Goal: Task Accomplishment & Management: Manage account settings

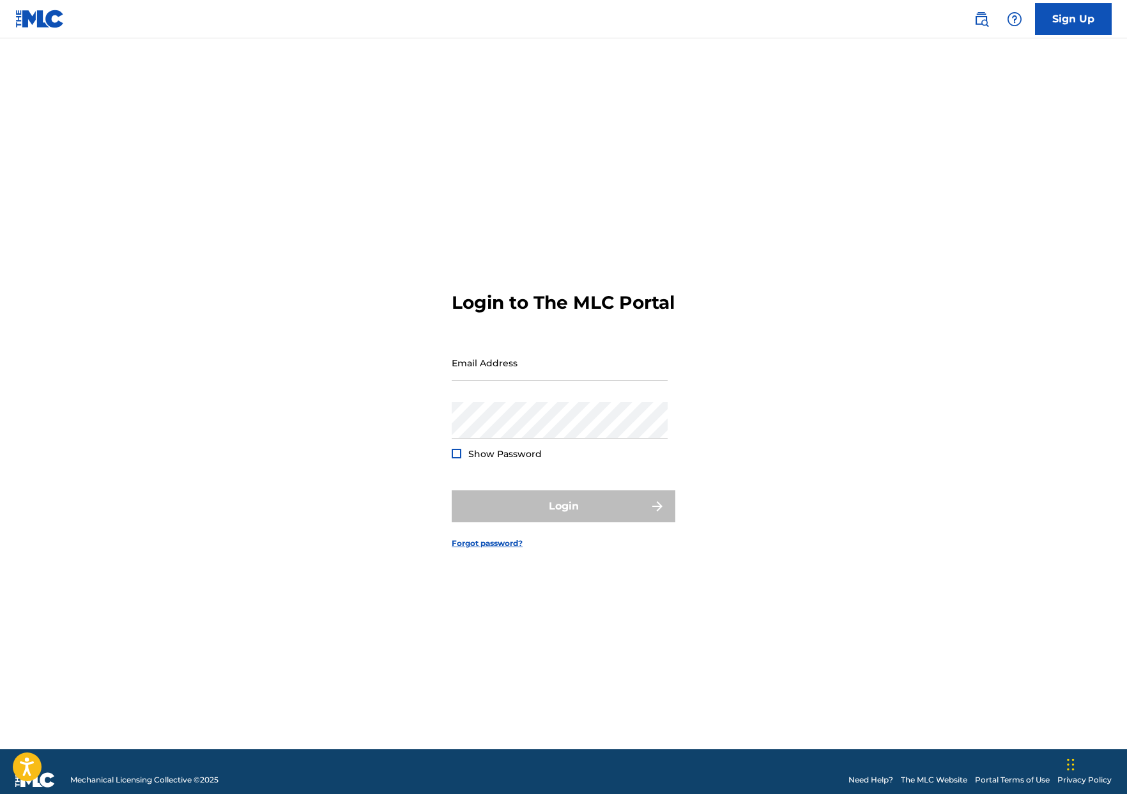
click at [555, 395] on div "Email Address" at bounding box center [560, 373] width 216 height 58
click at [555, 377] on input "Email Address" at bounding box center [560, 362] width 216 height 36
type input "ericbmorgenstern@gmail.com"
click at [584, 392] on div "Email Address ericbmorgenstern@gmail.com" at bounding box center [560, 373] width 216 height 58
click at [597, 379] on input "ericbmorgenstern@gmail.com" at bounding box center [560, 362] width 216 height 36
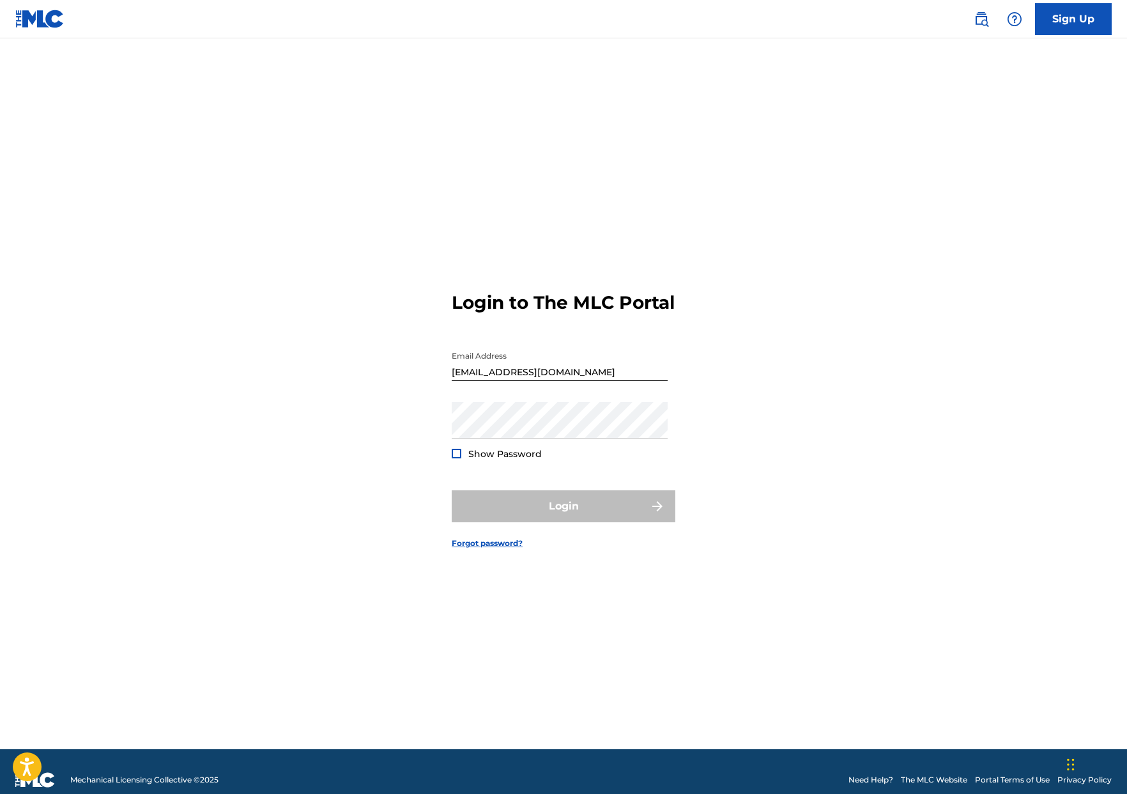
click at [597, 378] on input "ericbmorgenstern@gmail.com" at bounding box center [560, 362] width 216 height 36
click at [571, 381] on input "Email Address" at bounding box center [560, 362] width 216 height 36
type input "[EMAIL_ADDRESS][DOMAIN_NAME]"
click at [464, 460] on div "Show Password" at bounding box center [497, 453] width 90 height 13
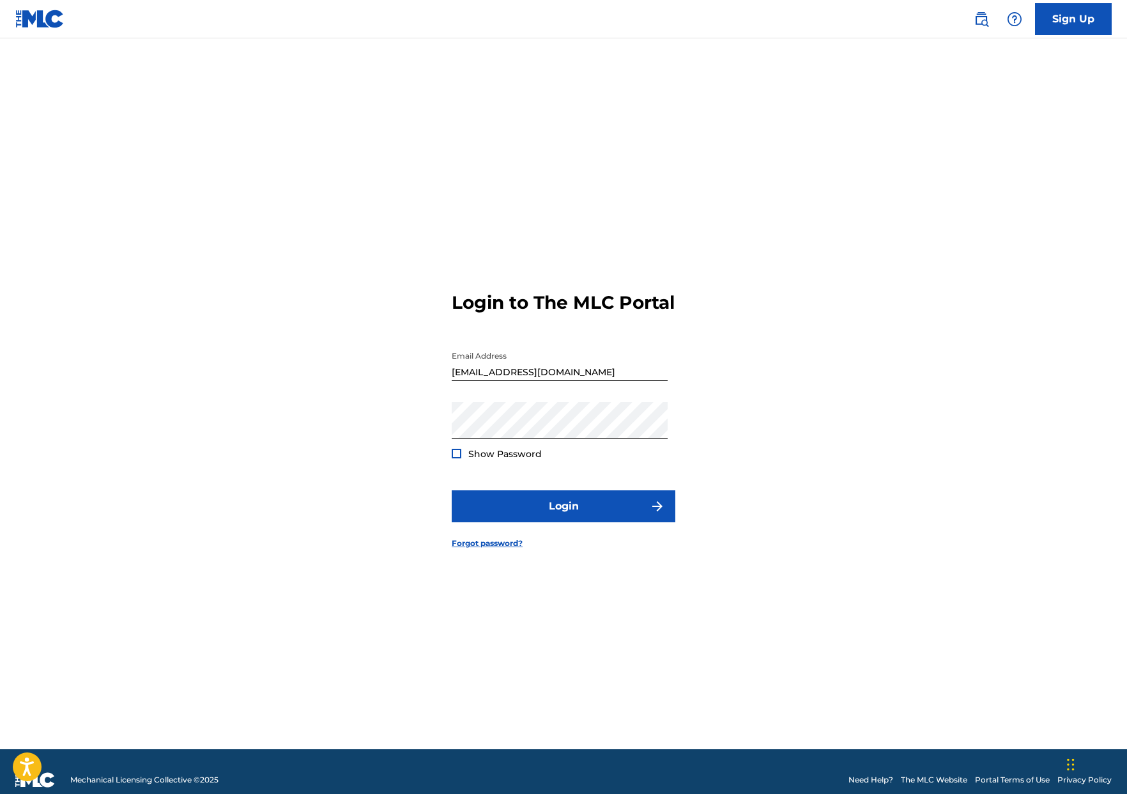
click at [453, 458] on div at bounding box center [457, 454] width 10 height 10
click at [455, 457] on img at bounding box center [456, 453] width 7 height 7
click at [464, 516] on button "Login" at bounding box center [564, 506] width 224 height 32
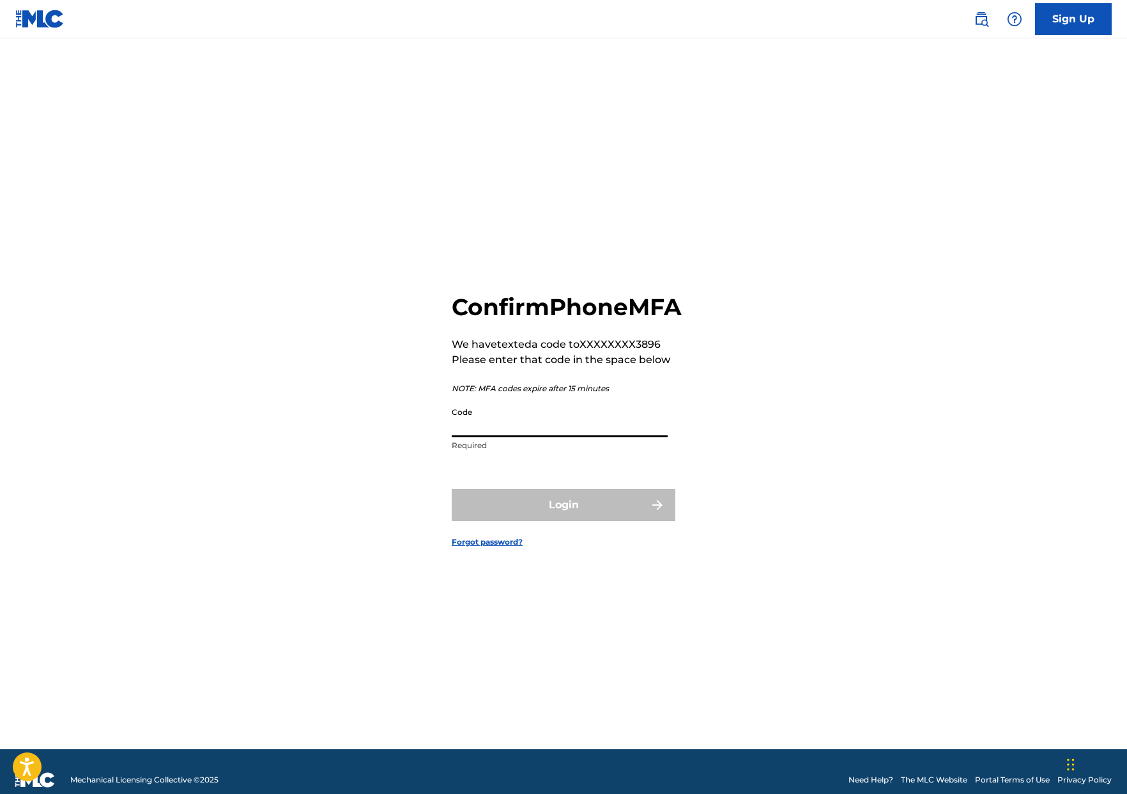
click at [593, 424] on input "Code" at bounding box center [560, 419] width 216 height 36
click at [618, 437] on input "Code" at bounding box center [560, 419] width 216 height 36
type input "134551"
click at [452, 489] on button "Login" at bounding box center [564, 505] width 224 height 32
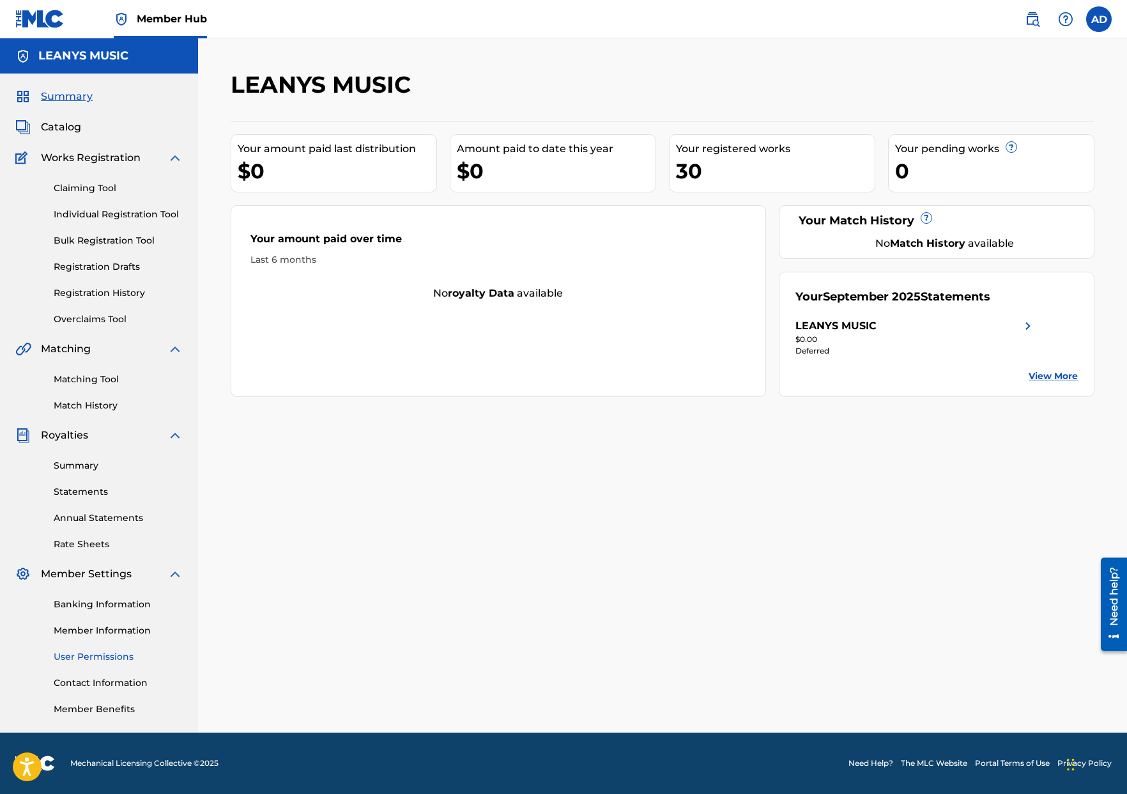
click at [92, 659] on link "User Permissions" at bounding box center [118, 656] width 129 height 13
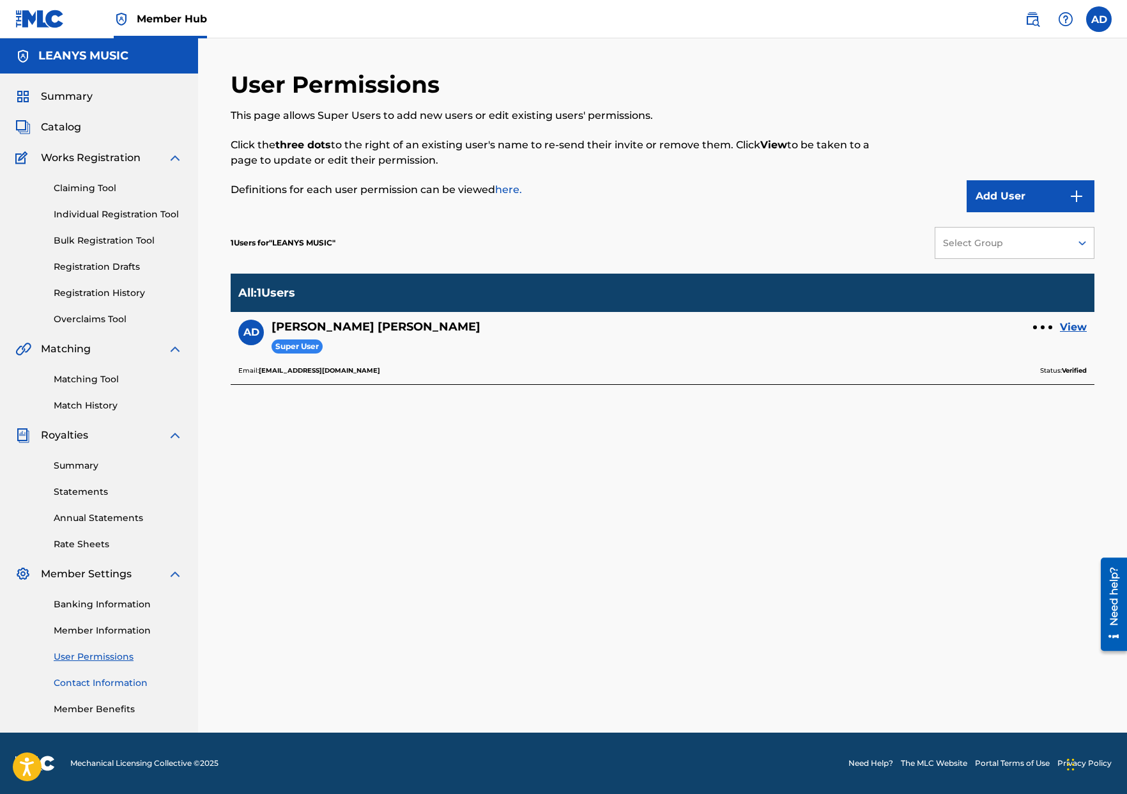
click at [104, 677] on link "Contact Information" at bounding box center [118, 682] width 129 height 13
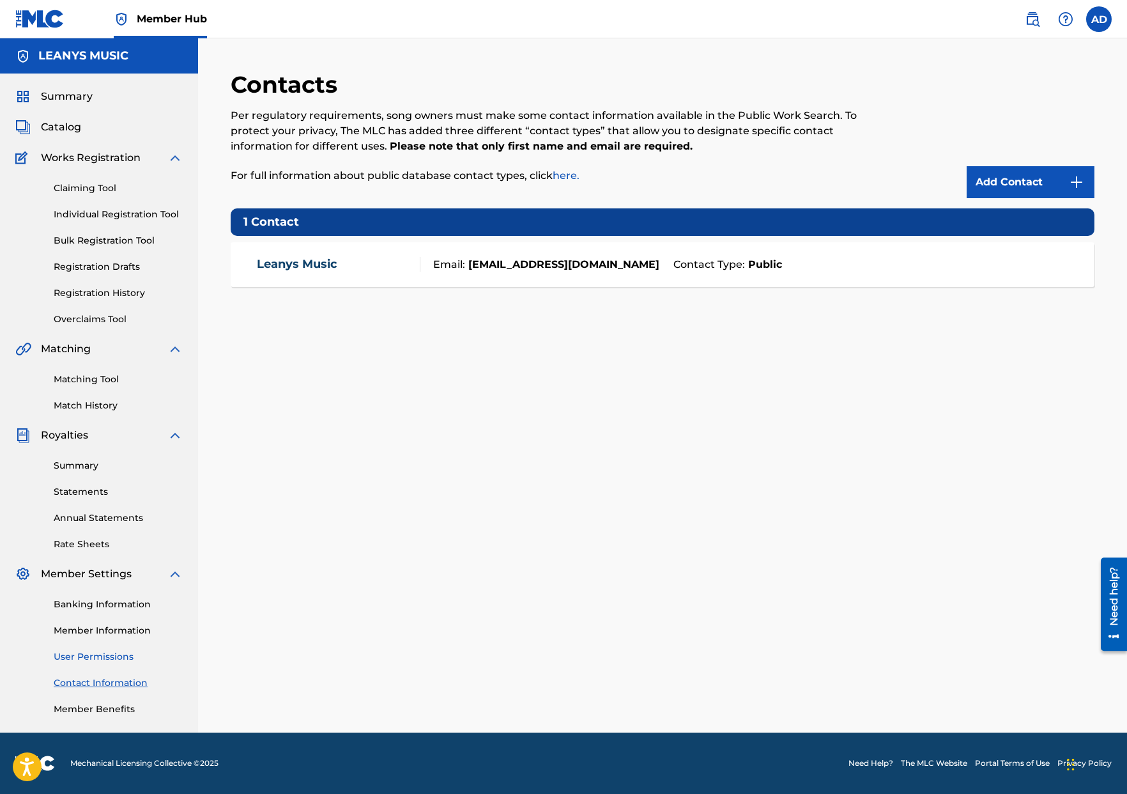
click at [95, 659] on link "User Permissions" at bounding box center [118, 656] width 129 height 13
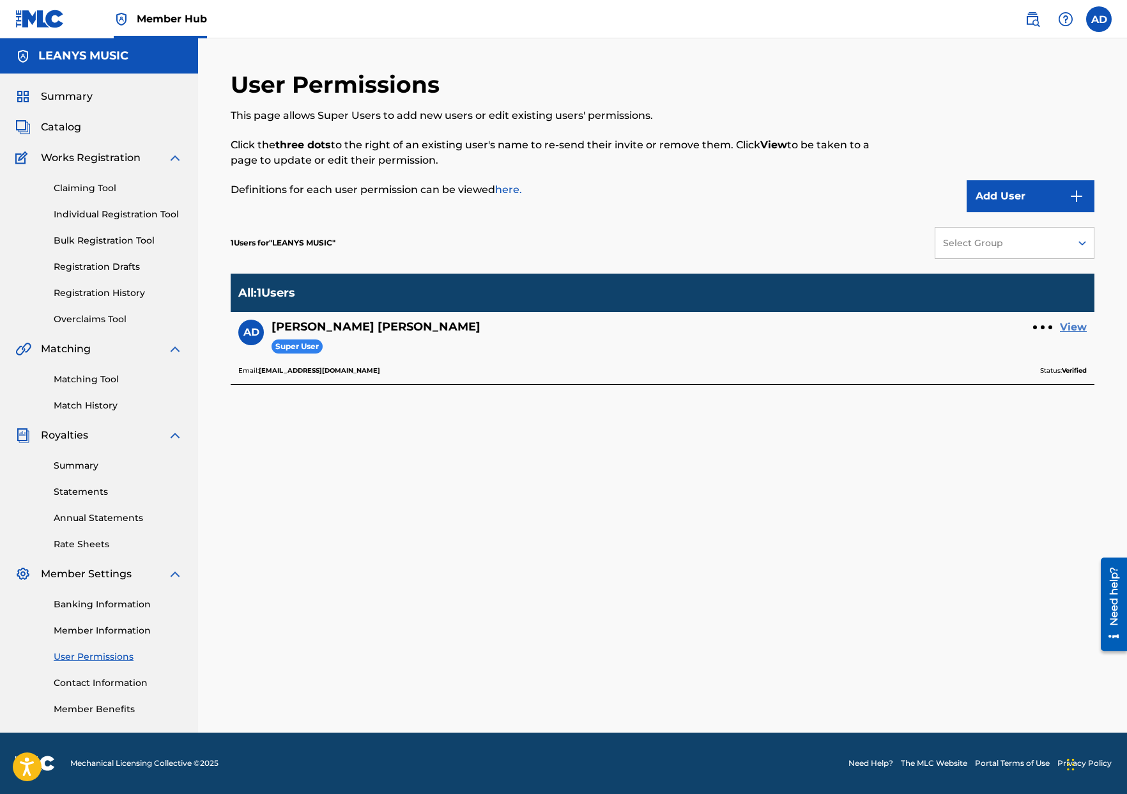
click at [1064, 325] on link "View" at bounding box center [1073, 326] width 27 height 15
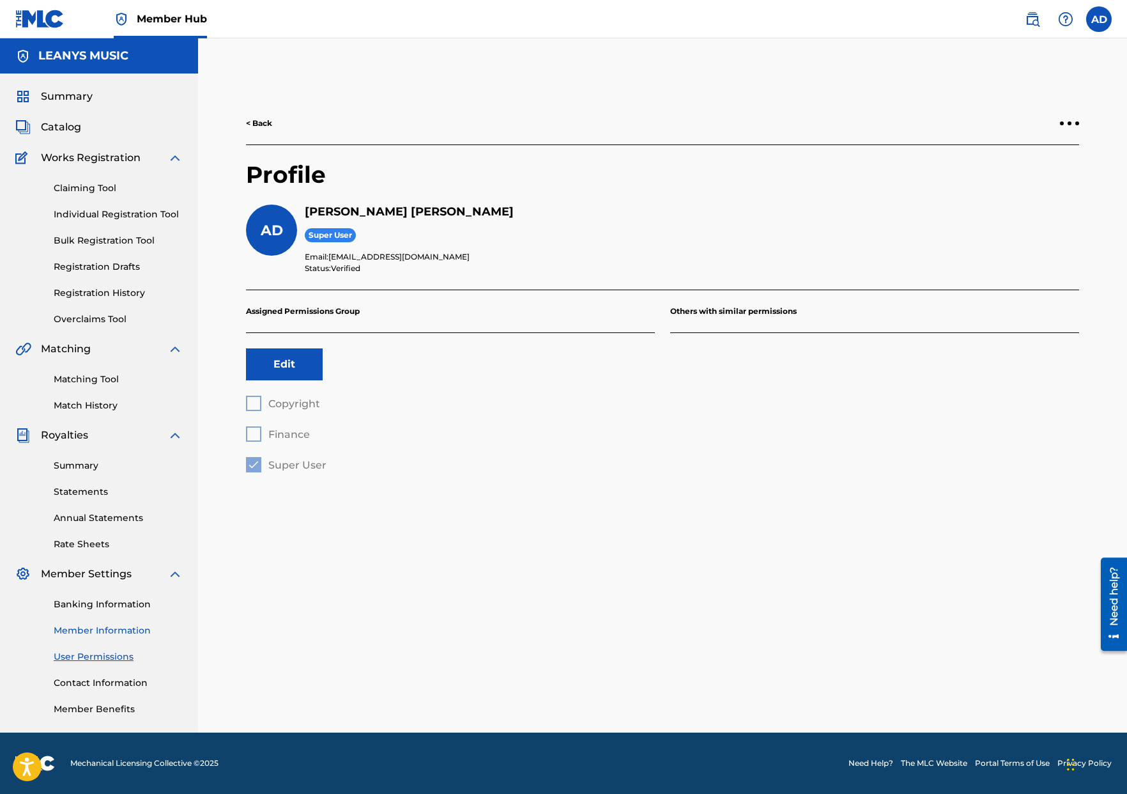
click at [104, 630] on link "Member Information" at bounding box center [118, 630] width 129 height 13
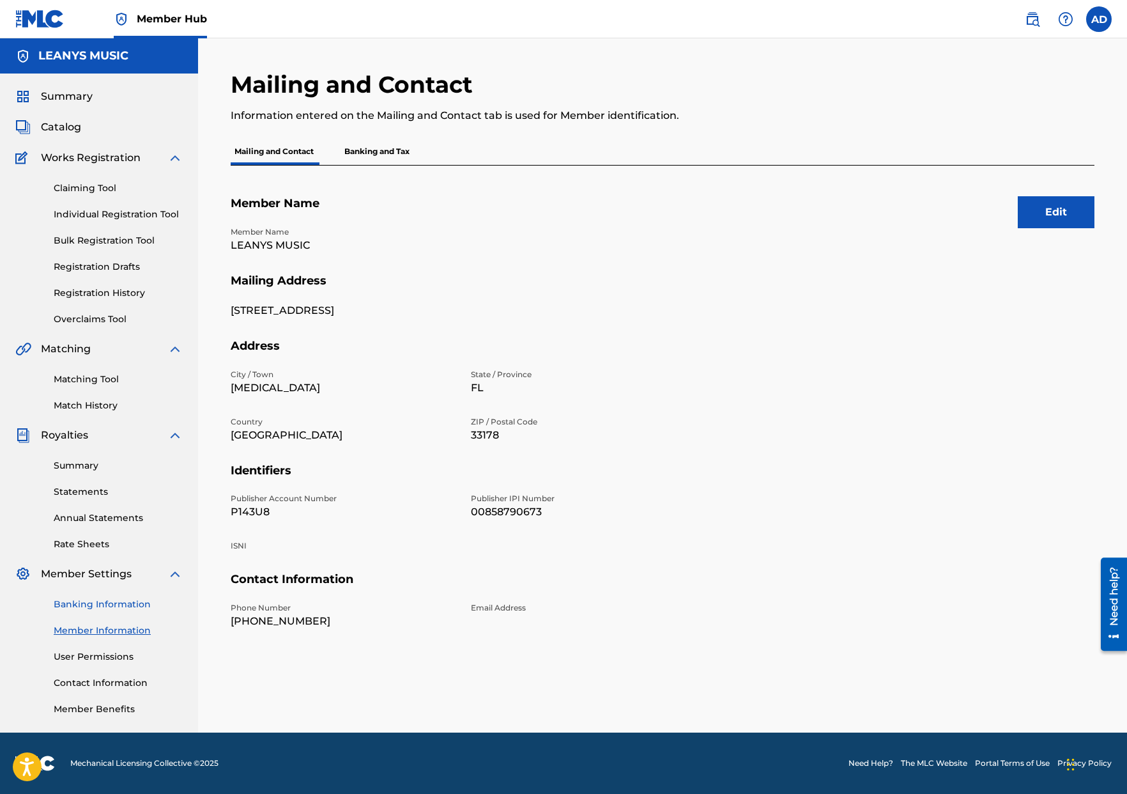
click at [104, 606] on link "Banking Information" at bounding box center [118, 603] width 129 height 13
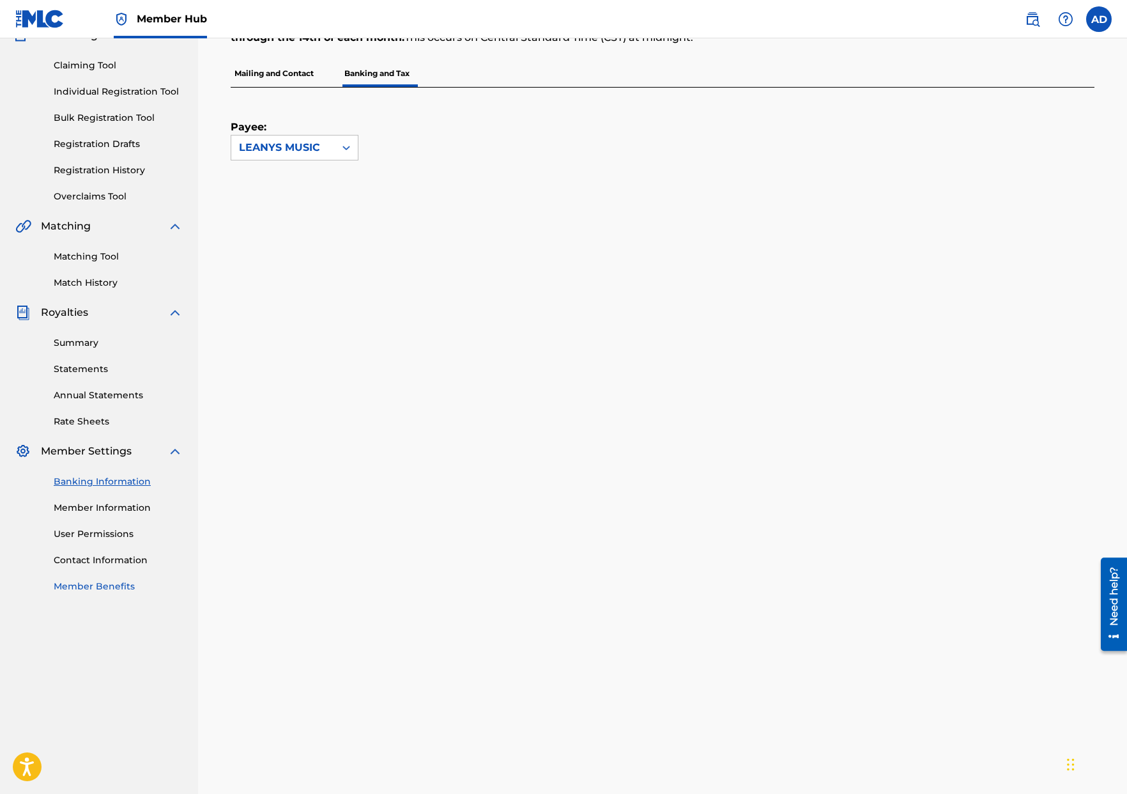
scroll to position [121, 0]
click at [72, 588] on link "Member Benefits" at bounding box center [118, 587] width 129 height 13
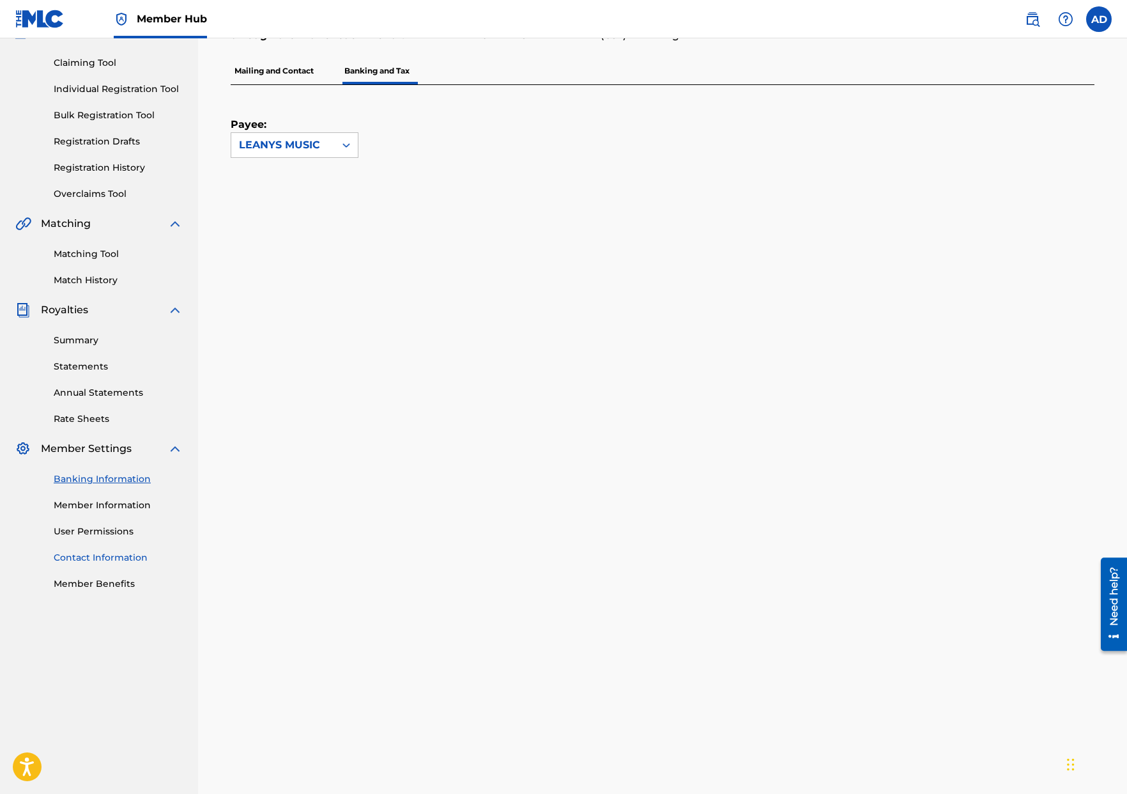
scroll to position [128, 0]
click at [88, 556] on link "Contact Information" at bounding box center [118, 554] width 129 height 13
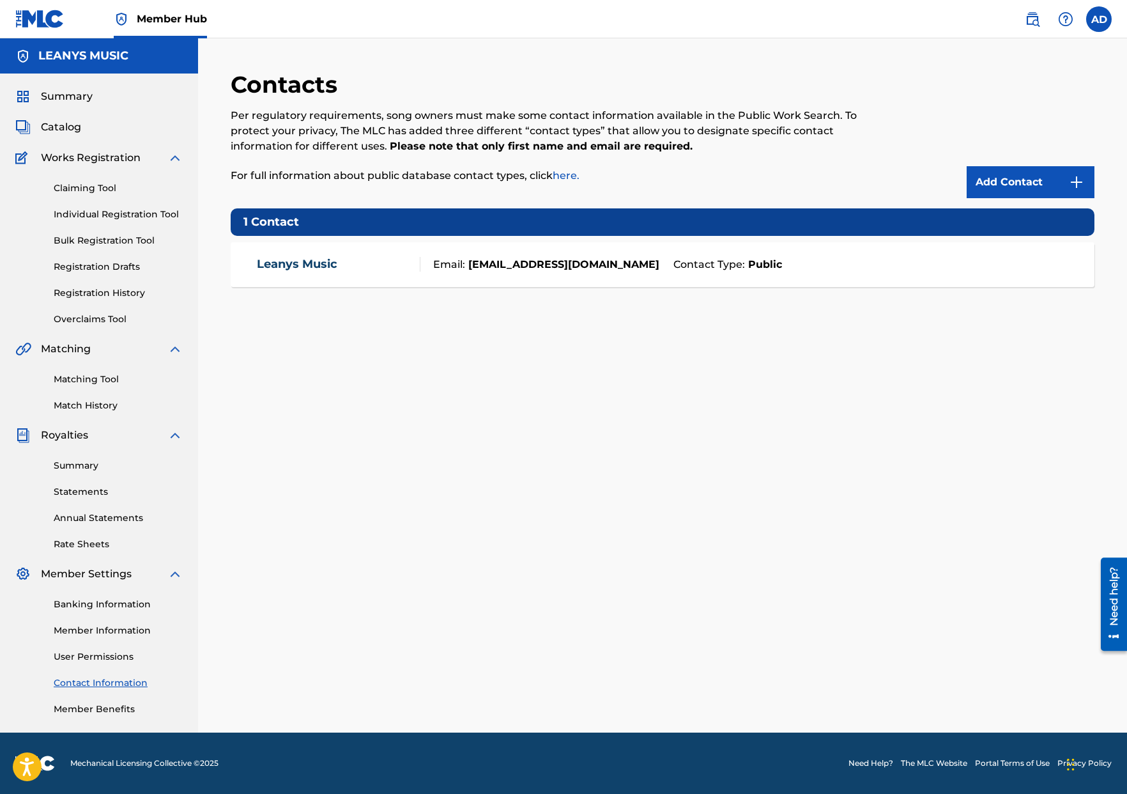
click at [408, 270] on div "Leanys Music" at bounding box center [339, 264] width 164 height 15
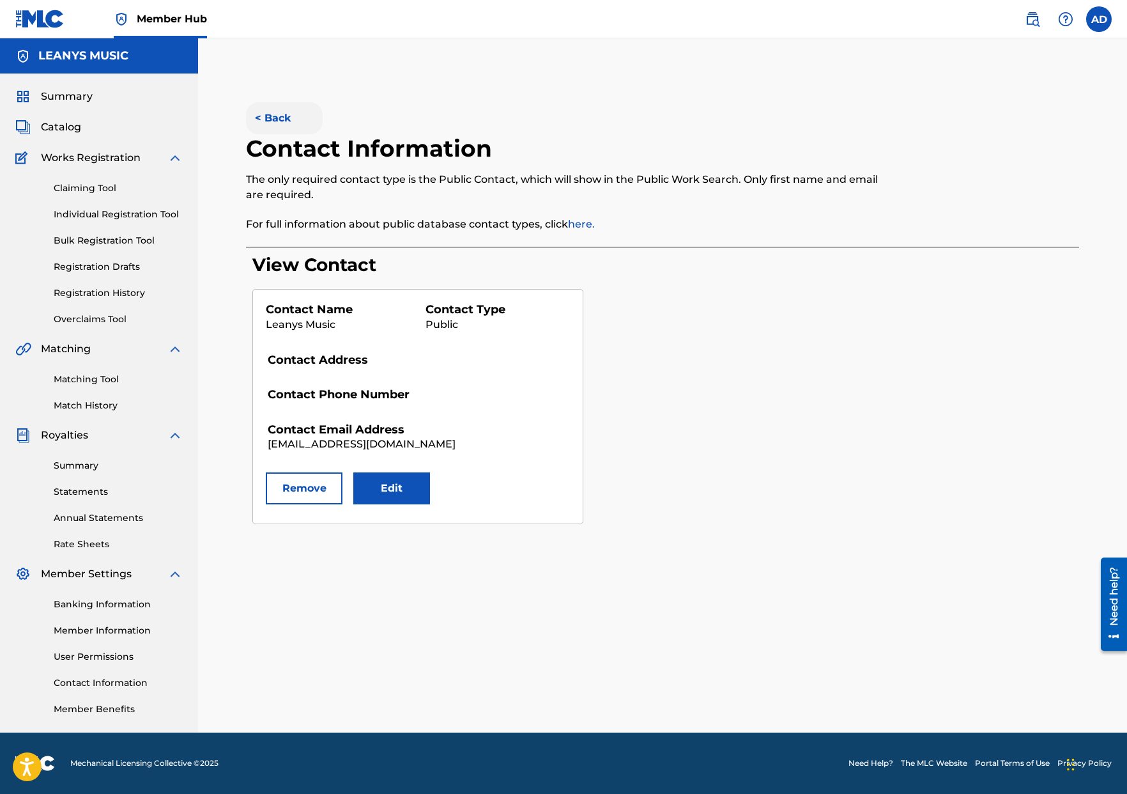
click at [254, 112] on button "< Back" at bounding box center [284, 118] width 77 height 32
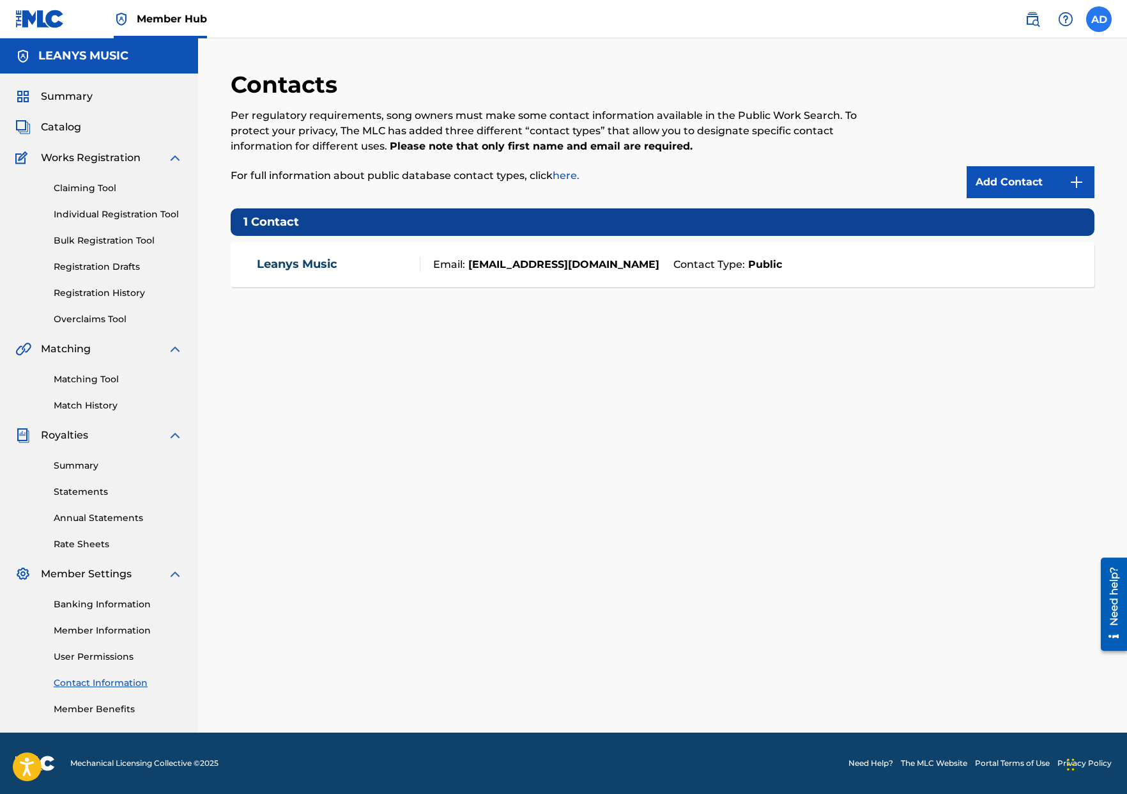
click at [1089, 24] on label at bounding box center [1099, 19] width 26 height 26
click at [1099, 19] on input "AD [PERSON_NAME] [PERSON_NAME][EMAIL_ADDRESS][DOMAIN_NAME] Notification Prefere…" at bounding box center [1099, 19] width 0 height 0
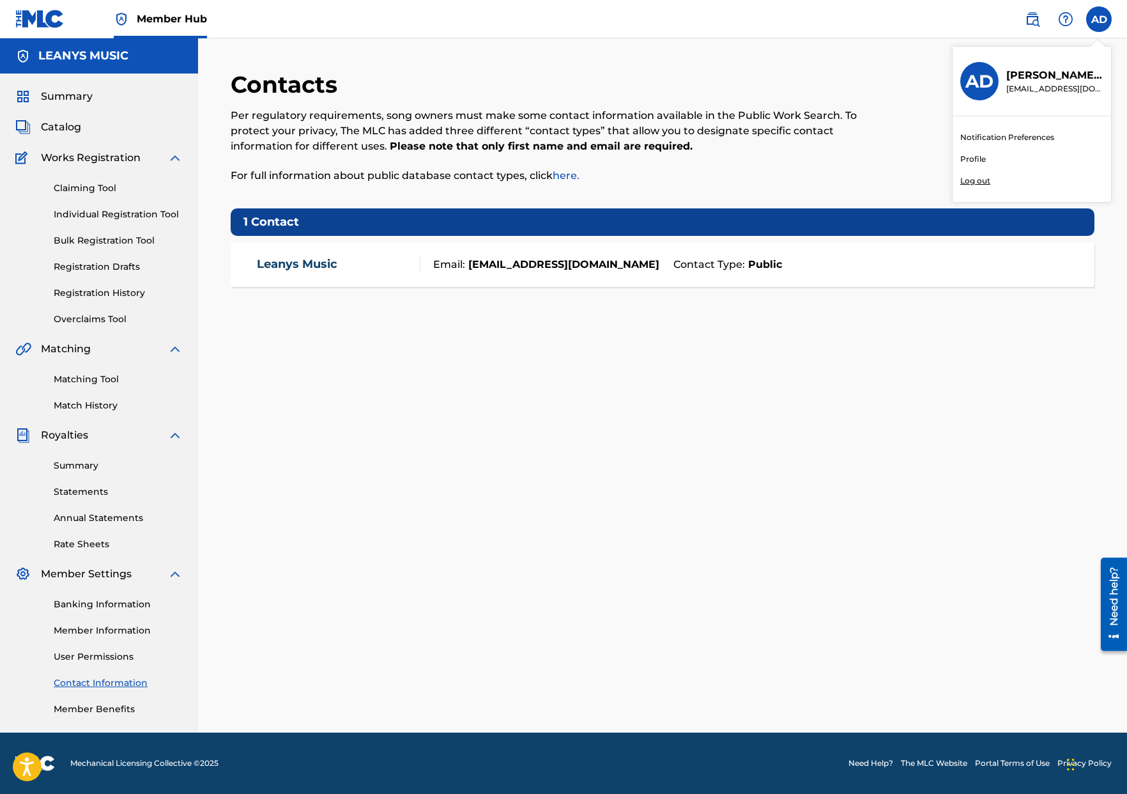
click at [1011, 136] on link "Notification Preferences" at bounding box center [1007, 138] width 94 height 12
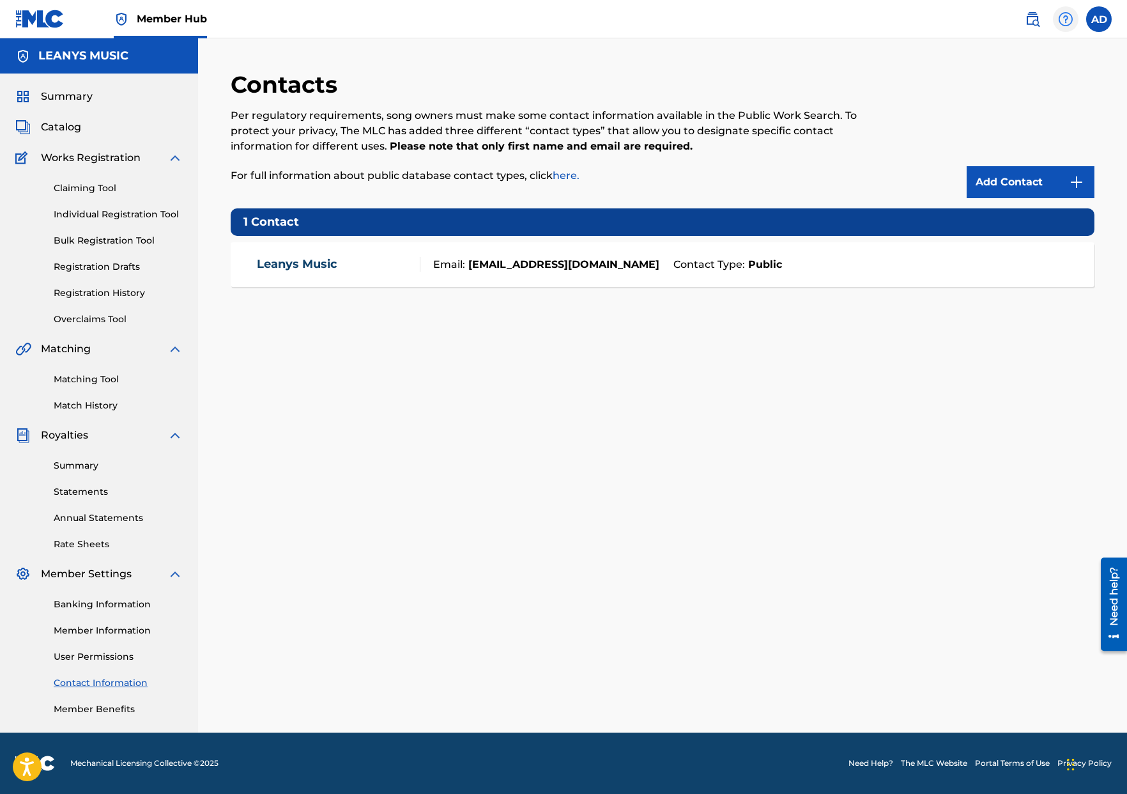
click at [1063, 17] on img at bounding box center [1065, 19] width 15 height 15
click at [933, 82] on div "Add Contact" at bounding box center [995, 134] width 199 height 128
click at [101, 662] on link "User Permissions" at bounding box center [118, 656] width 129 height 13
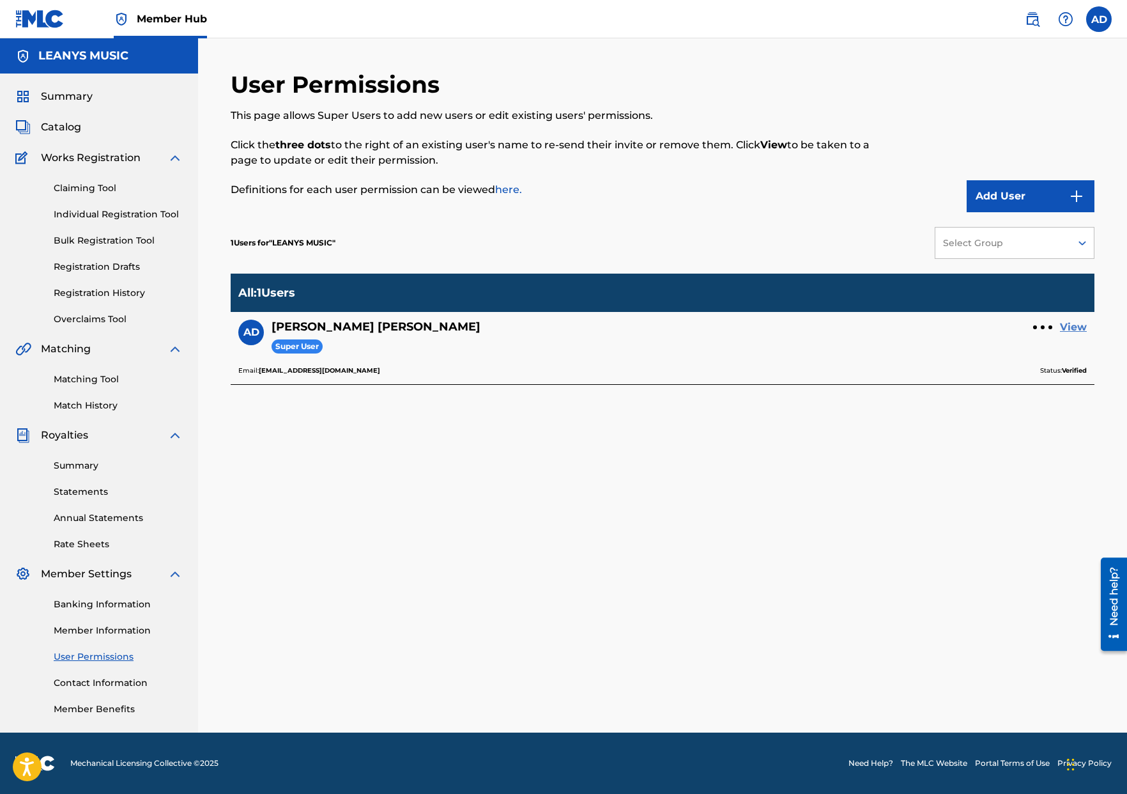
click at [1064, 329] on link "View" at bounding box center [1073, 326] width 27 height 15
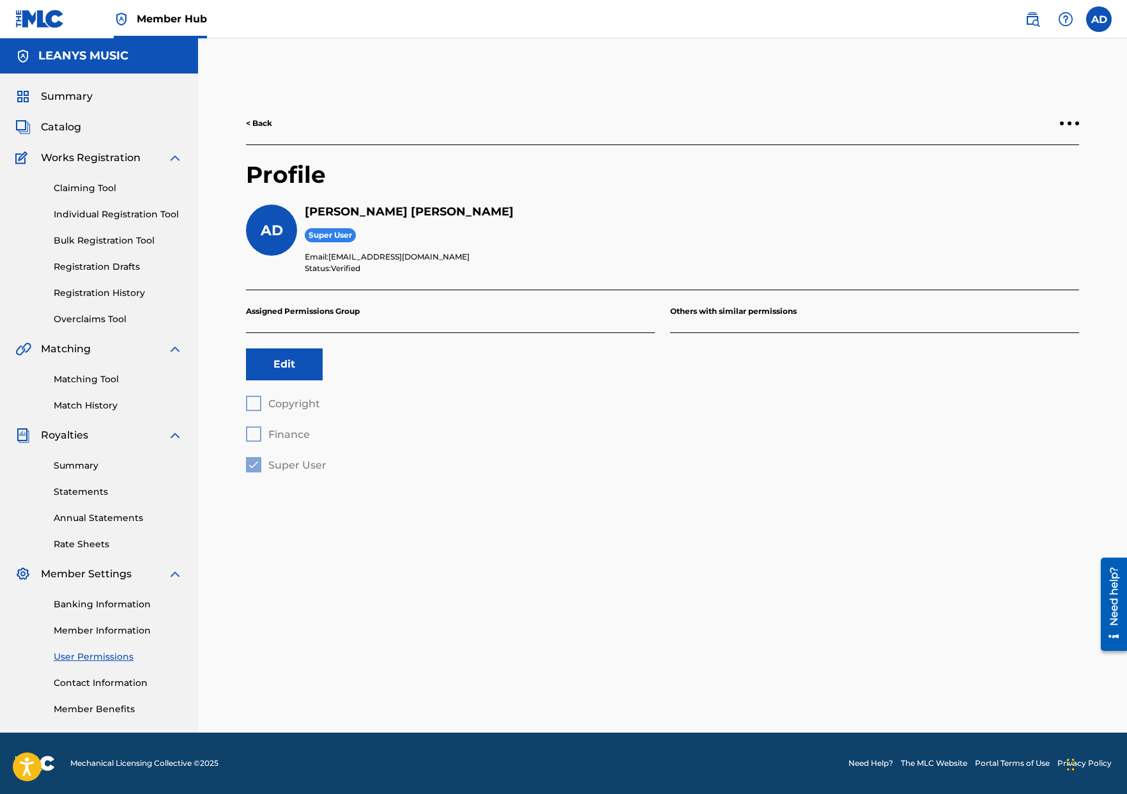
click at [1068, 114] on div "< Back" at bounding box center [662, 123] width 833 height 43
click at [1067, 119] on div "< Back" at bounding box center [662, 123] width 833 height 43
click at [1066, 124] on div at bounding box center [1069, 123] width 19 height 8
click at [1057, 240] on div "Super User" at bounding box center [692, 235] width 774 height 17
click at [56, 187] on link "Claiming Tool" at bounding box center [118, 187] width 129 height 13
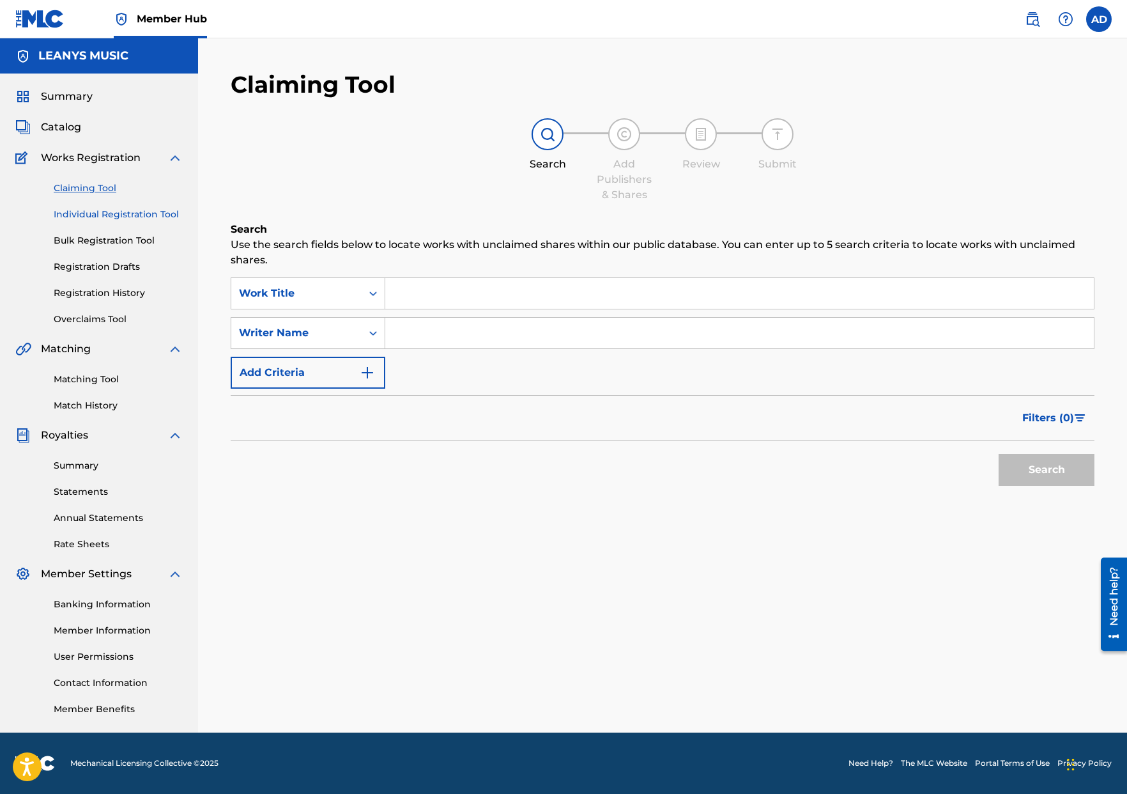
click at [96, 215] on link "Individual Registration Tool" at bounding box center [118, 214] width 129 height 13
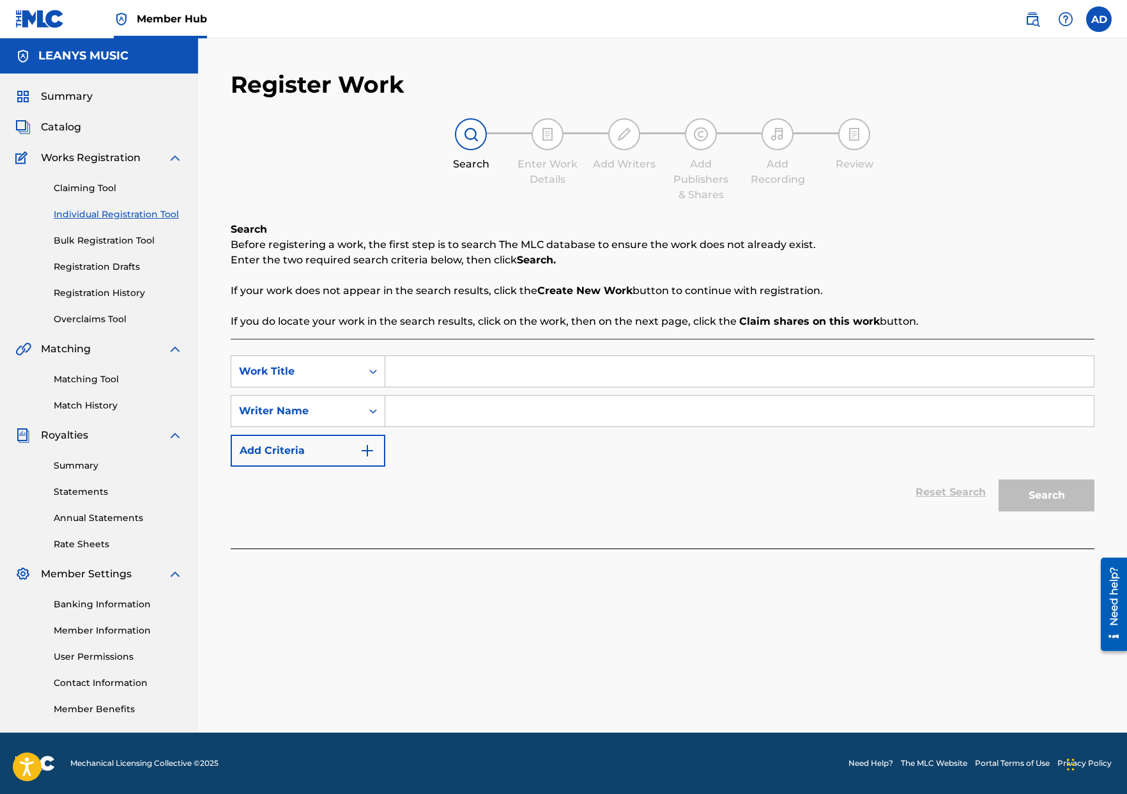
click at [108, 278] on div "Claiming Tool Individual Registration Tool Bulk Registration Tool Registration …" at bounding box center [98, 245] width 167 height 160
click at [119, 234] on link "Bulk Registration Tool" at bounding box center [118, 240] width 129 height 13
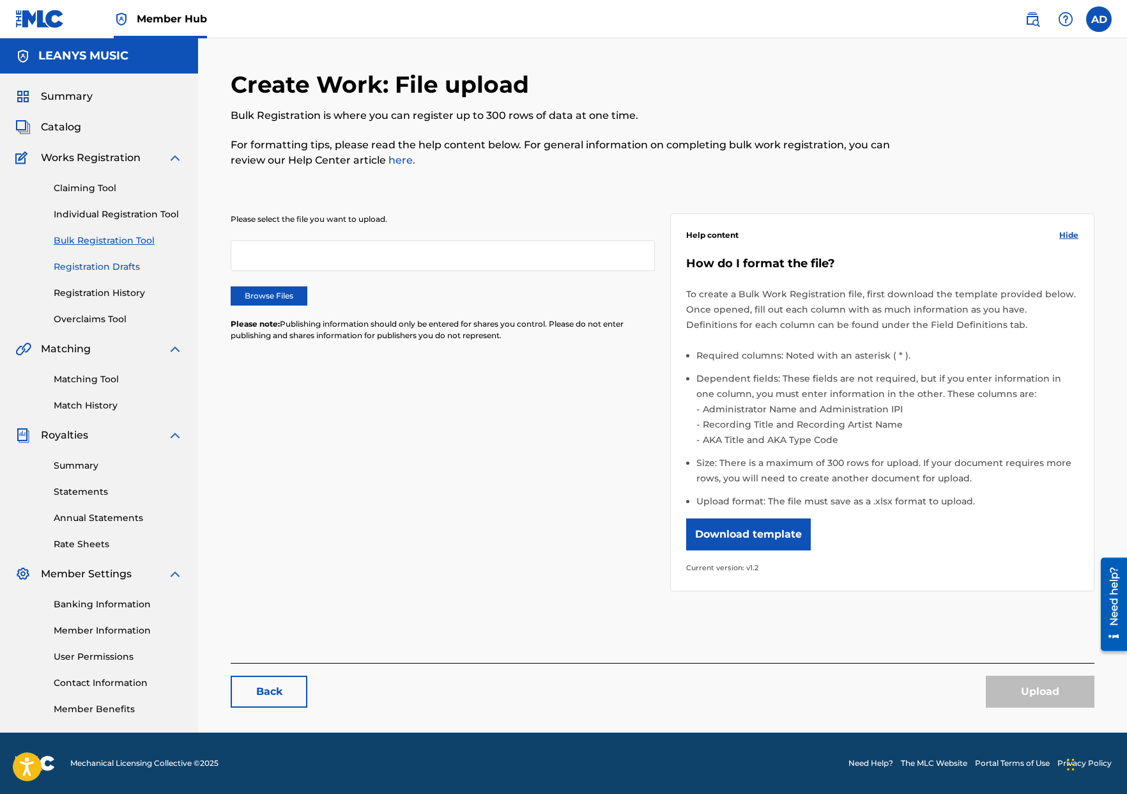
click at [118, 261] on link "Registration Drafts" at bounding box center [118, 266] width 129 height 13
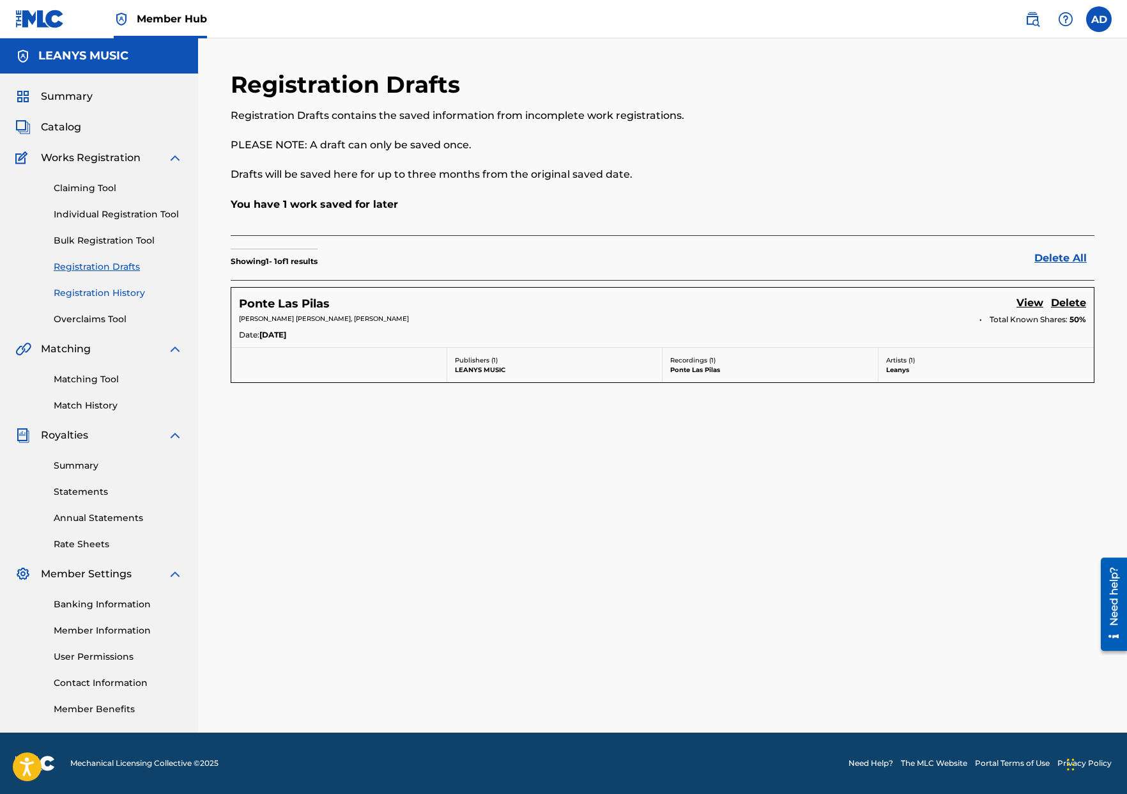
click at [118, 287] on link "Registration History" at bounding box center [118, 292] width 129 height 13
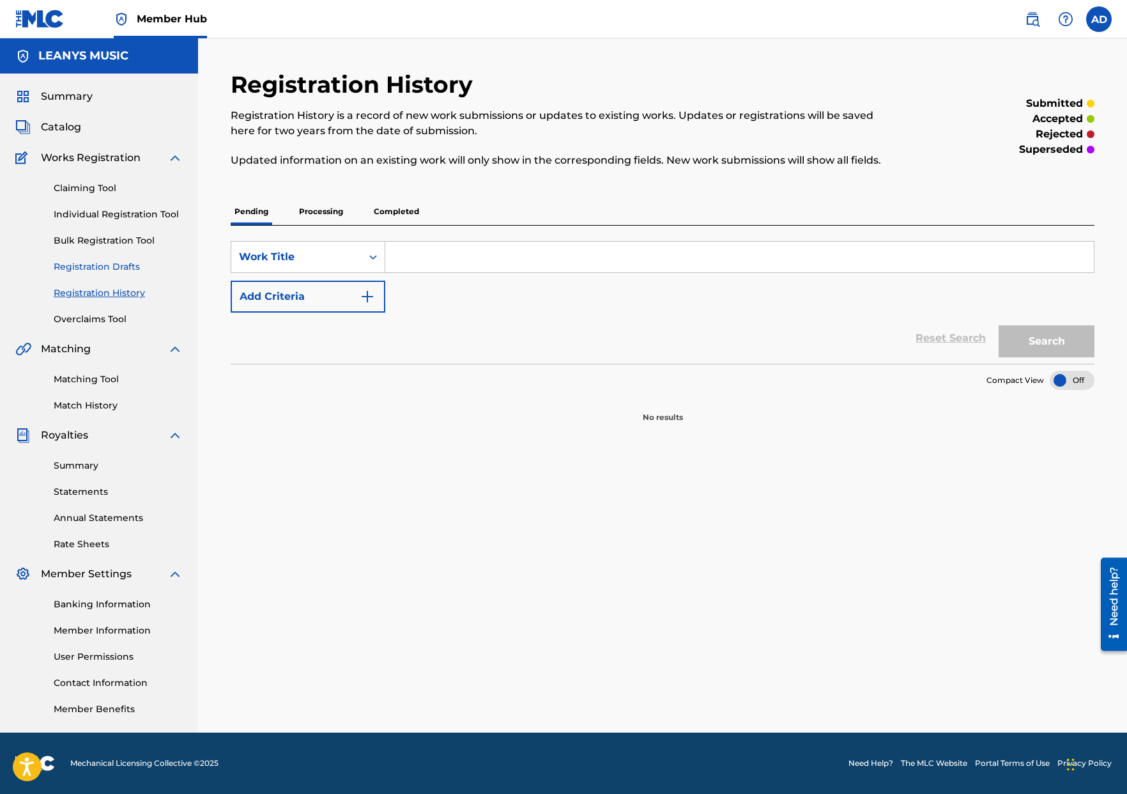
click at [115, 266] on link "Registration Drafts" at bounding box center [118, 266] width 129 height 13
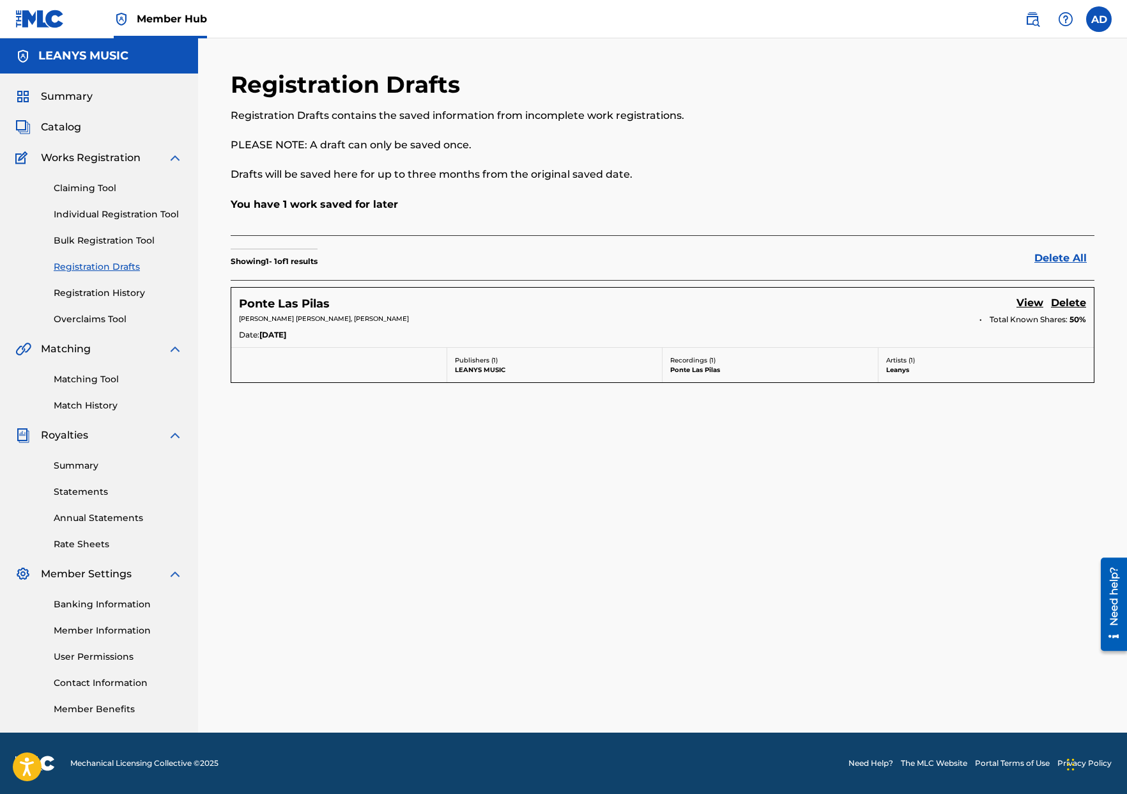
click at [140, 302] on div "Claiming Tool Individual Registration Tool Bulk Registration Tool Registration …" at bounding box center [98, 245] width 167 height 160
click at [112, 297] on link "Registration History" at bounding box center [118, 292] width 129 height 13
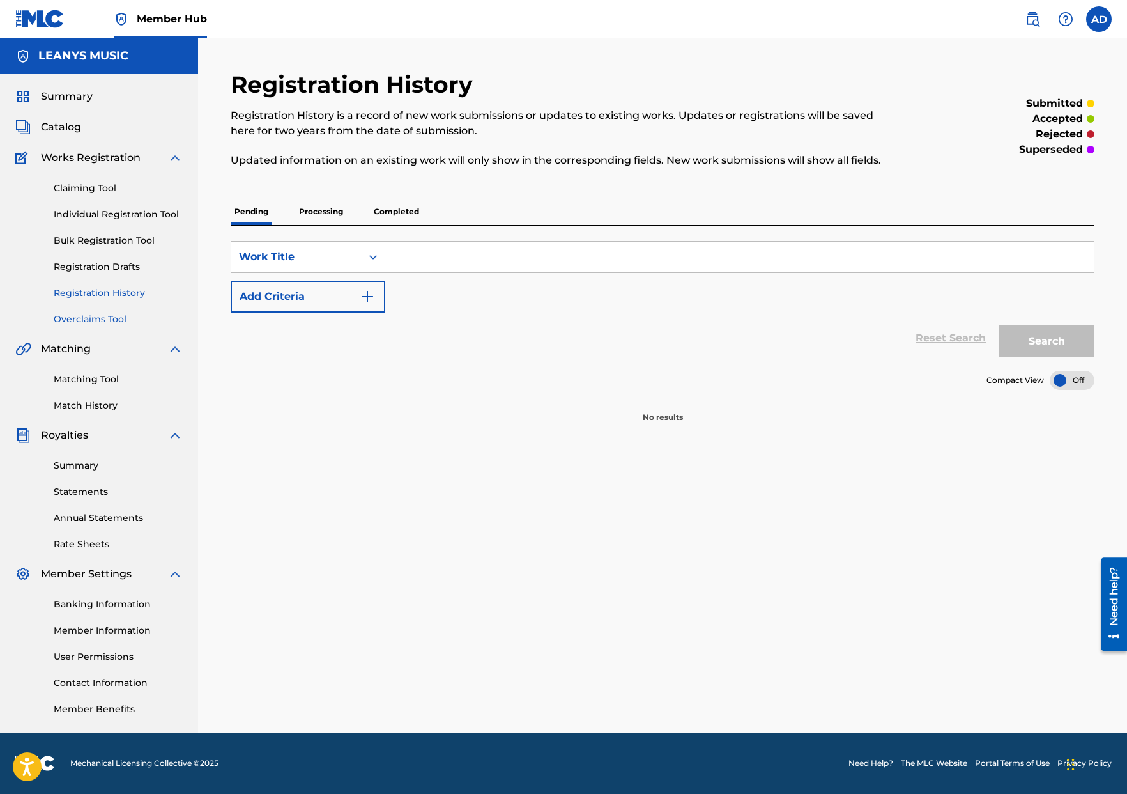
click at [91, 321] on link "Overclaims Tool" at bounding box center [118, 318] width 129 height 13
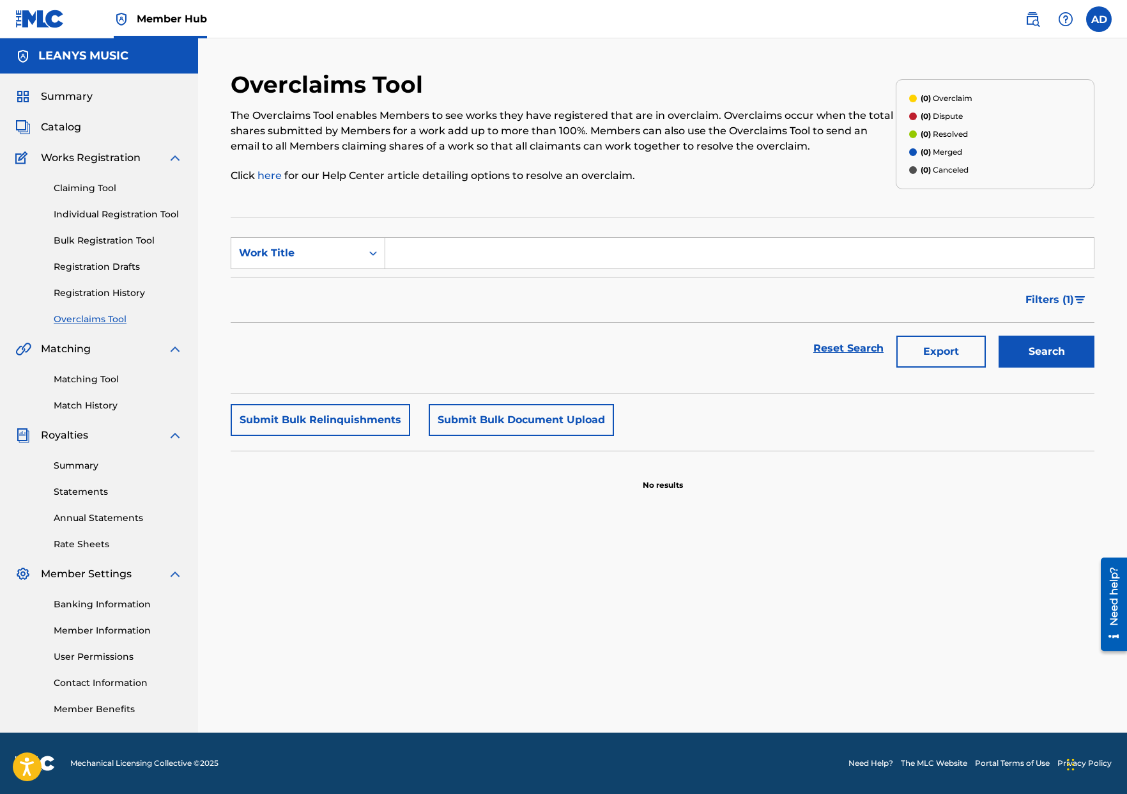
click at [101, 303] on div "Claiming Tool Individual Registration Tool Bulk Registration Tool Registration …" at bounding box center [98, 245] width 167 height 160
click at [109, 298] on link "Registration History" at bounding box center [118, 292] width 129 height 13
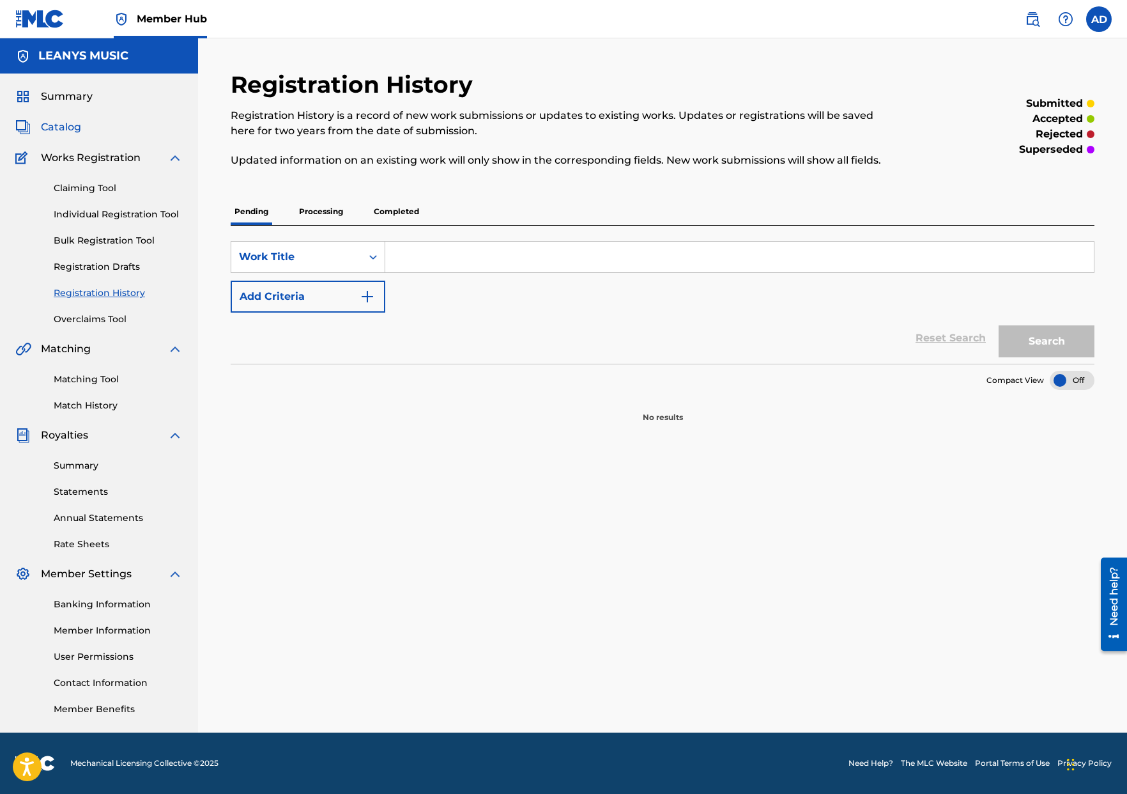
click at [61, 131] on span "Catalog" at bounding box center [61, 126] width 40 height 15
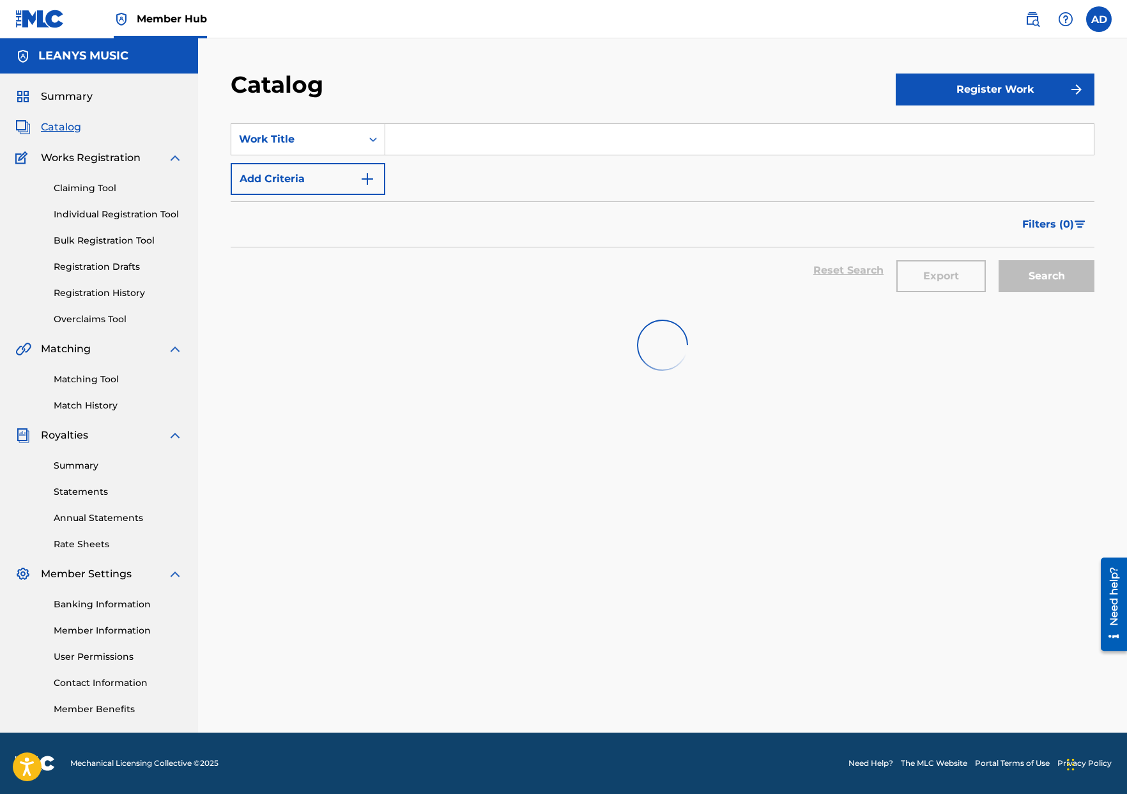
click at [499, 275] on div "Reset Search Export Search" at bounding box center [663, 270] width 864 height 46
click at [103, 246] on link "Bulk Registration Tool" at bounding box center [118, 240] width 129 height 13
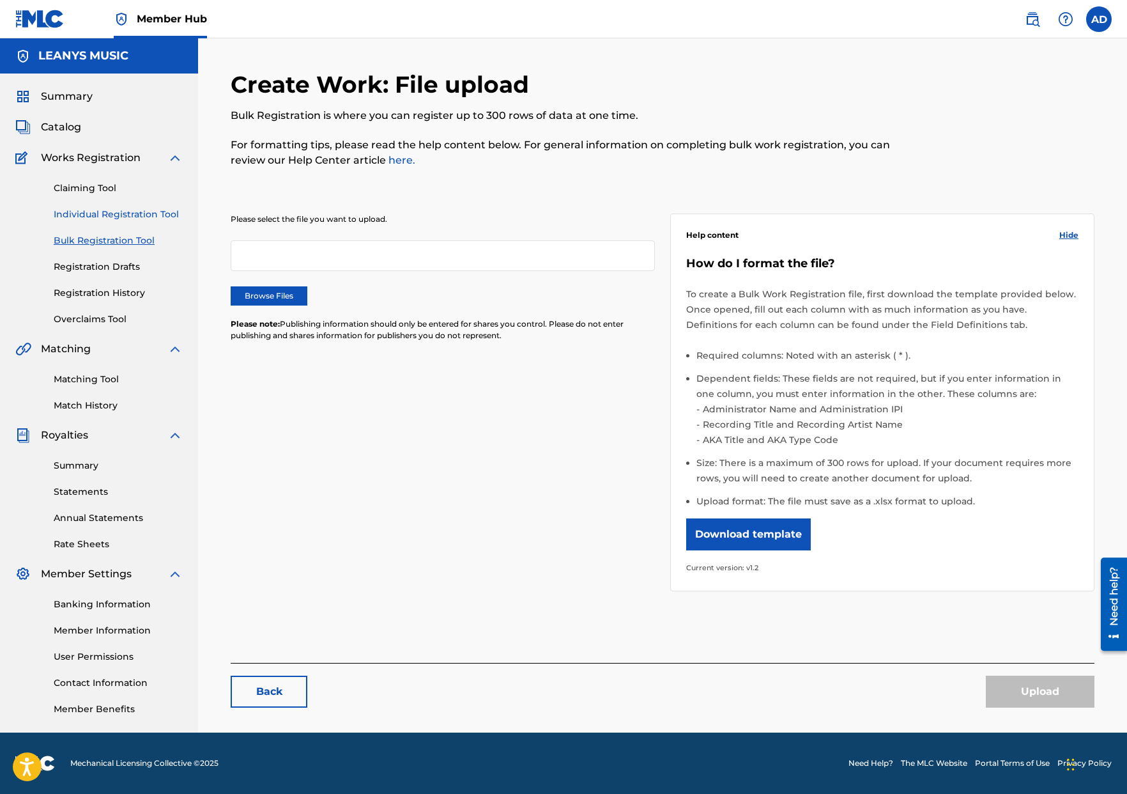
click at [112, 219] on link "Individual Registration Tool" at bounding box center [118, 214] width 129 height 13
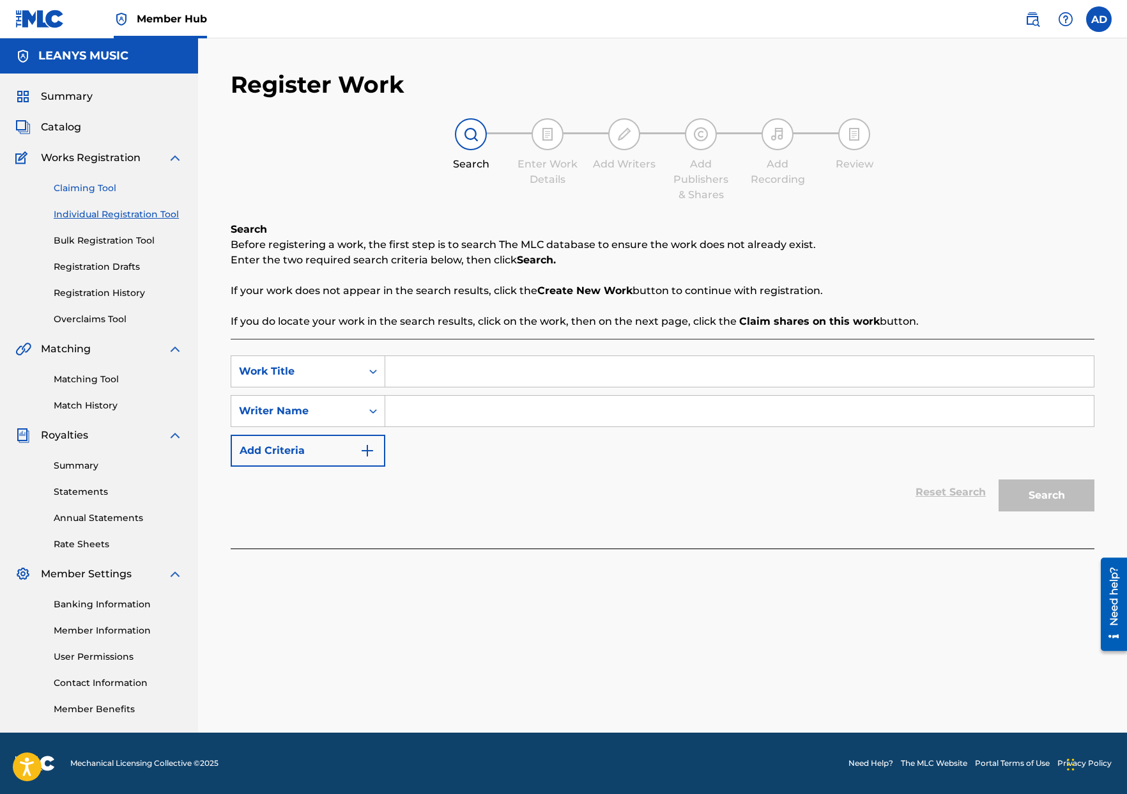
click at [77, 192] on link "Claiming Tool" at bounding box center [118, 187] width 129 height 13
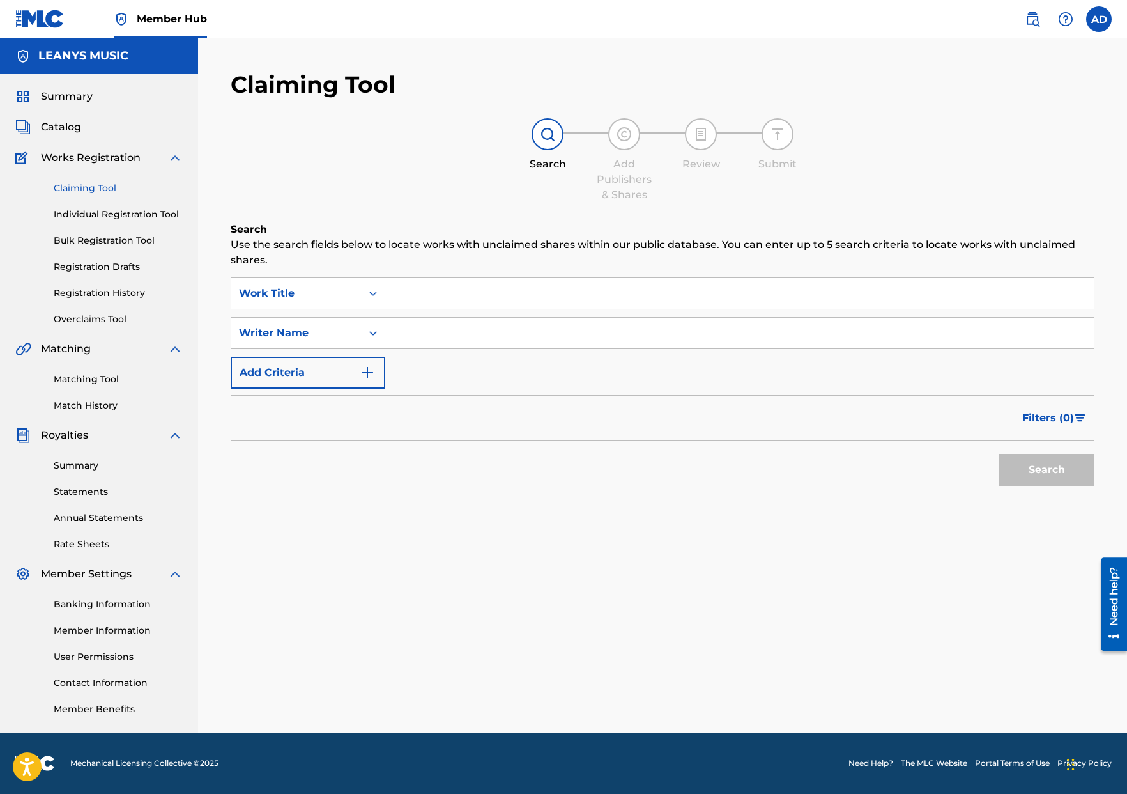
click at [66, 158] on span "Works Registration" at bounding box center [91, 157] width 100 height 15
click at [45, 121] on span "Catalog" at bounding box center [61, 126] width 40 height 15
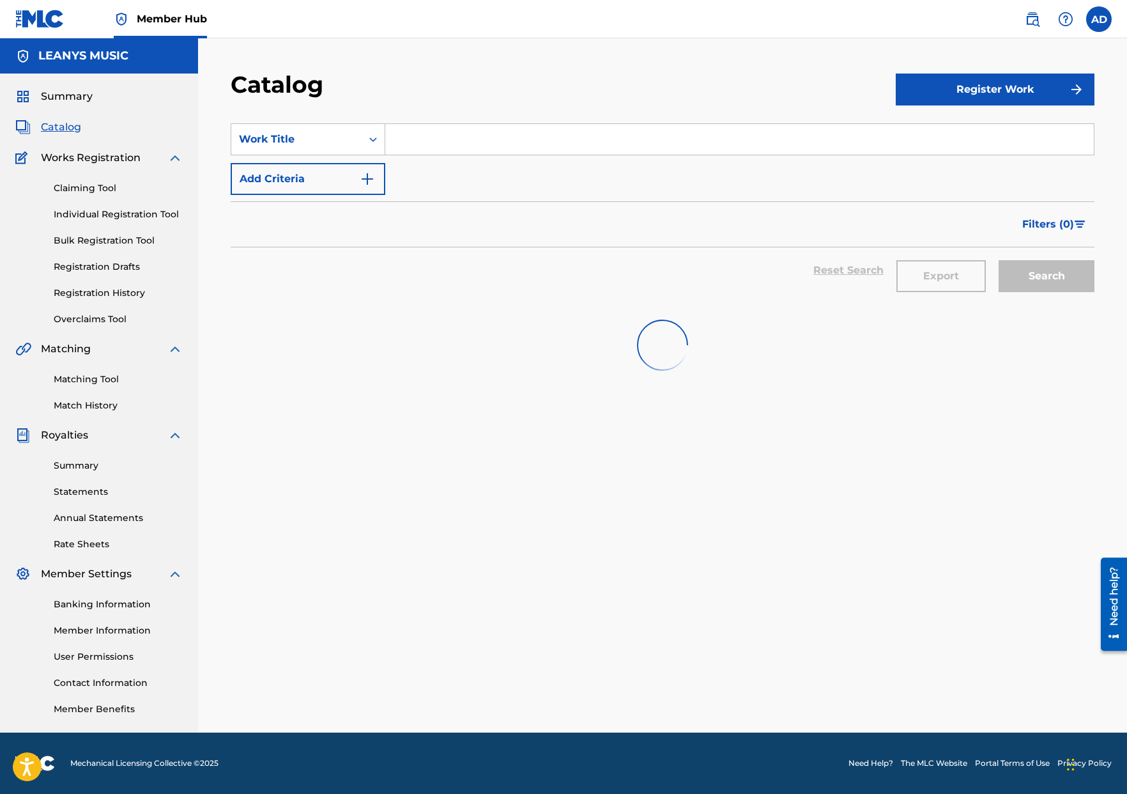
click at [663, 369] on img at bounding box center [662, 345] width 58 height 58
click at [81, 97] on span "Summary" at bounding box center [67, 96] width 52 height 15
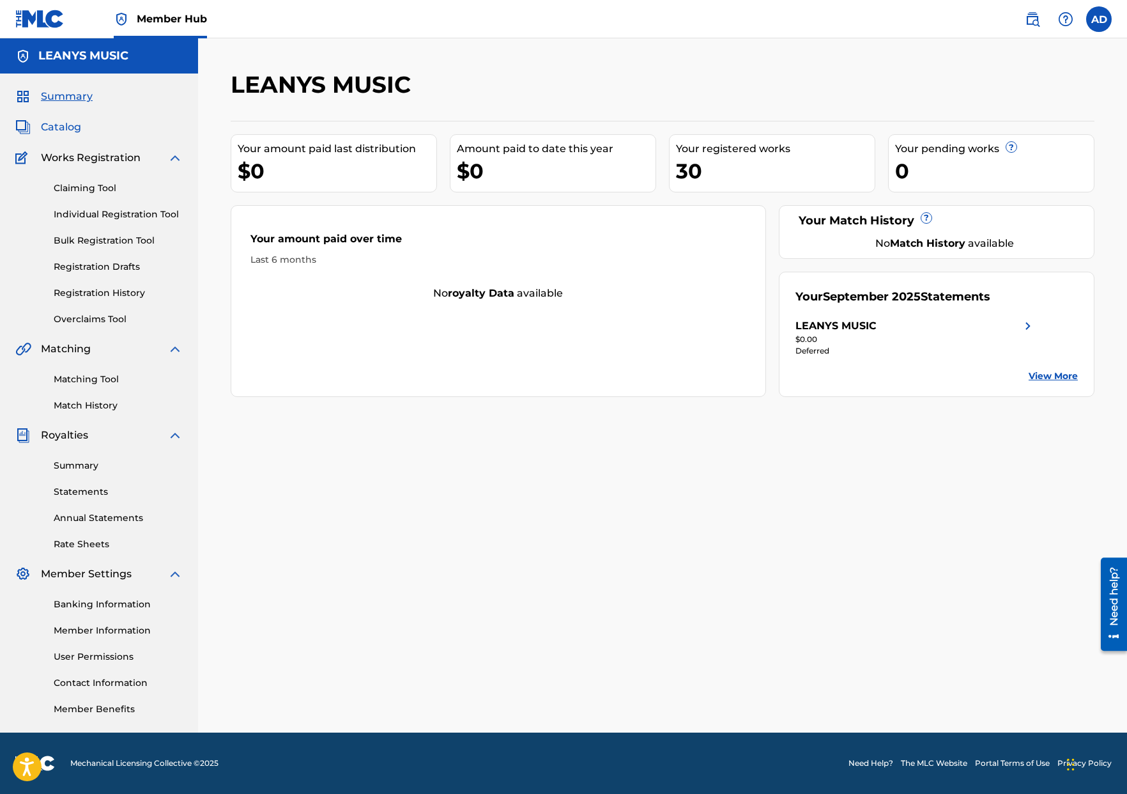
click at [64, 124] on span "Catalog" at bounding box center [61, 126] width 40 height 15
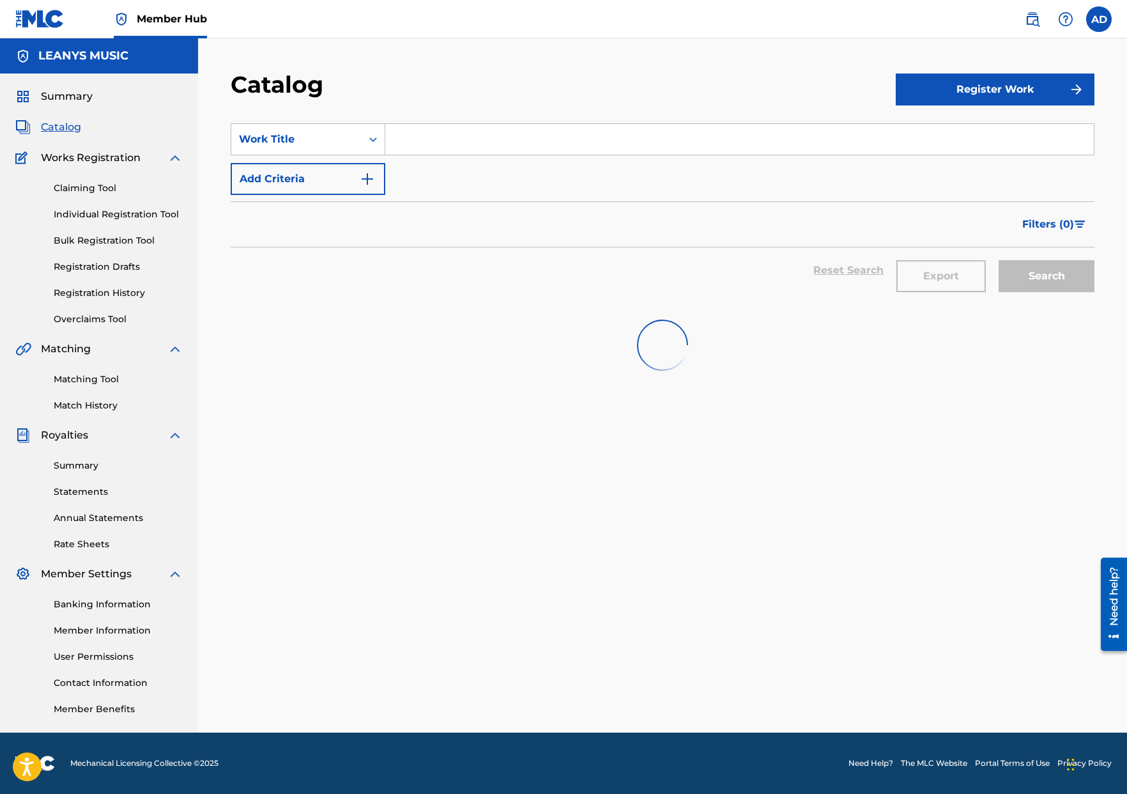
click at [646, 142] on input "Search Form" at bounding box center [739, 139] width 709 height 31
click at [88, 157] on span "Works Registration" at bounding box center [91, 157] width 100 height 15
click at [81, 179] on div "Claiming Tool Individual Registration Tool Bulk Registration Tool Registration …" at bounding box center [98, 245] width 167 height 160
click at [82, 186] on link "Claiming Tool" at bounding box center [118, 187] width 129 height 13
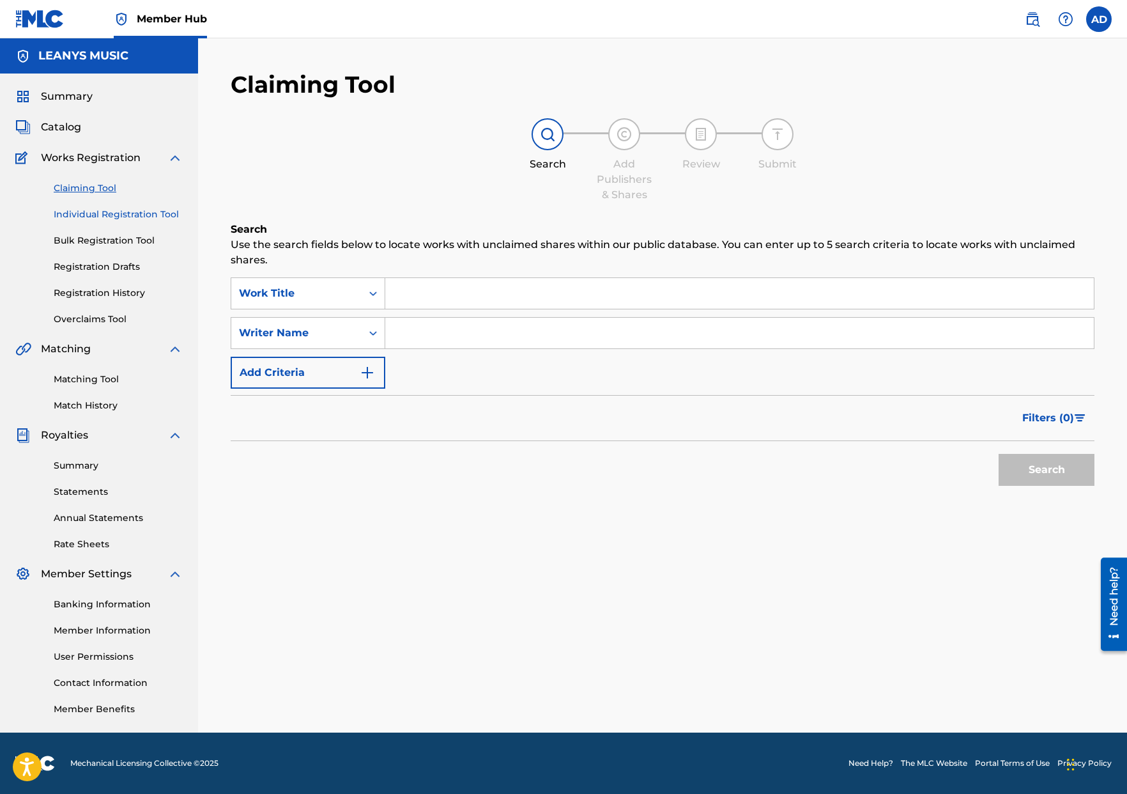
click at [98, 210] on link "Individual Registration Tool" at bounding box center [118, 214] width 129 height 13
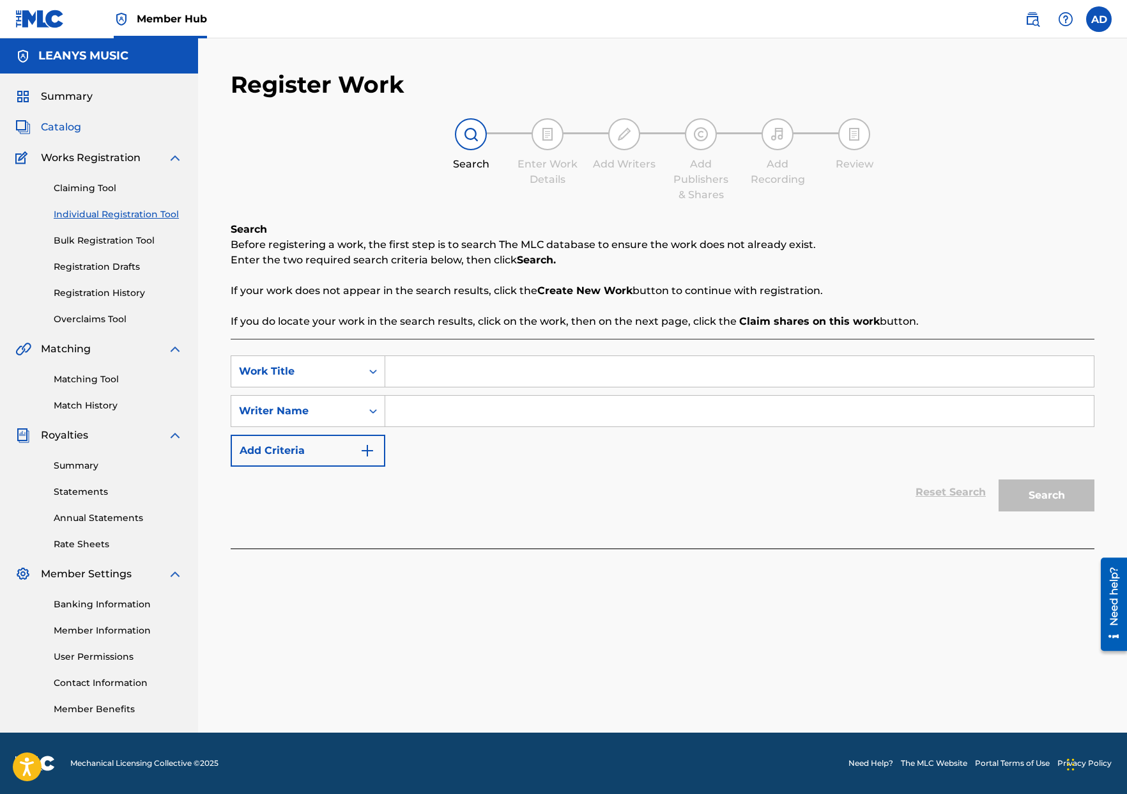
click at [47, 121] on span "Catalog" at bounding box center [61, 126] width 40 height 15
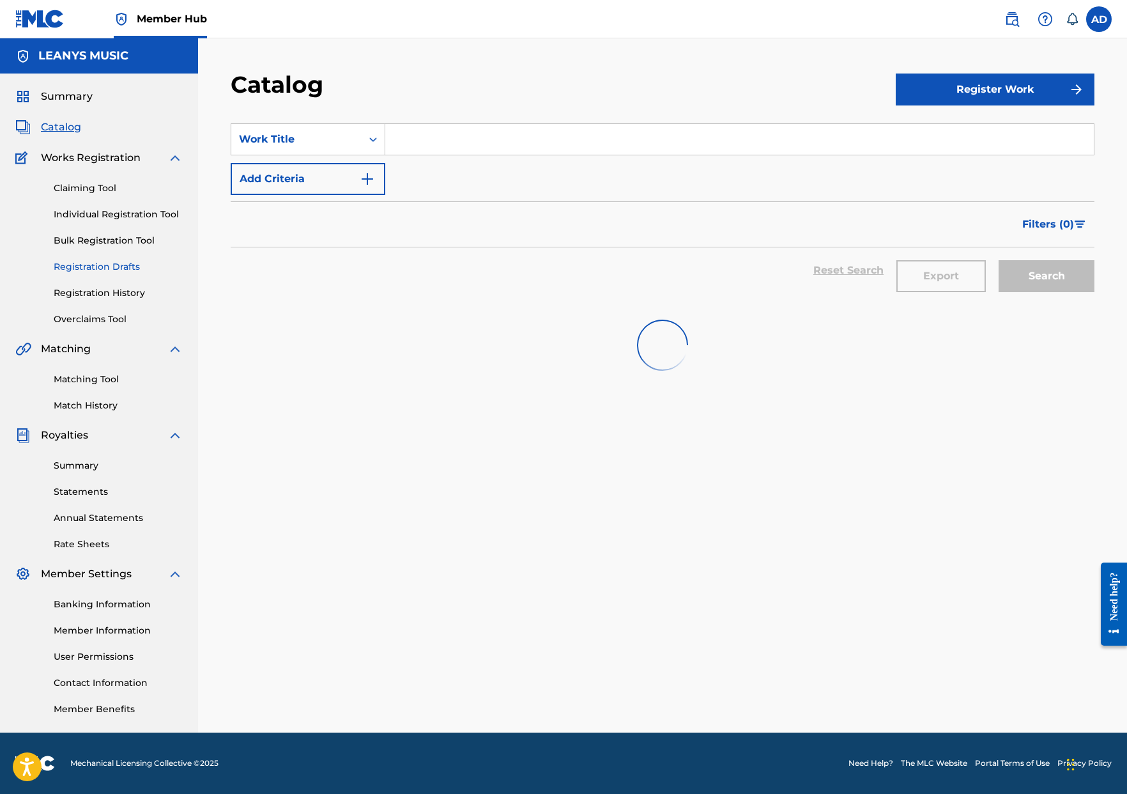
click at [141, 272] on link "Registration Drafts" at bounding box center [118, 266] width 129 height 13
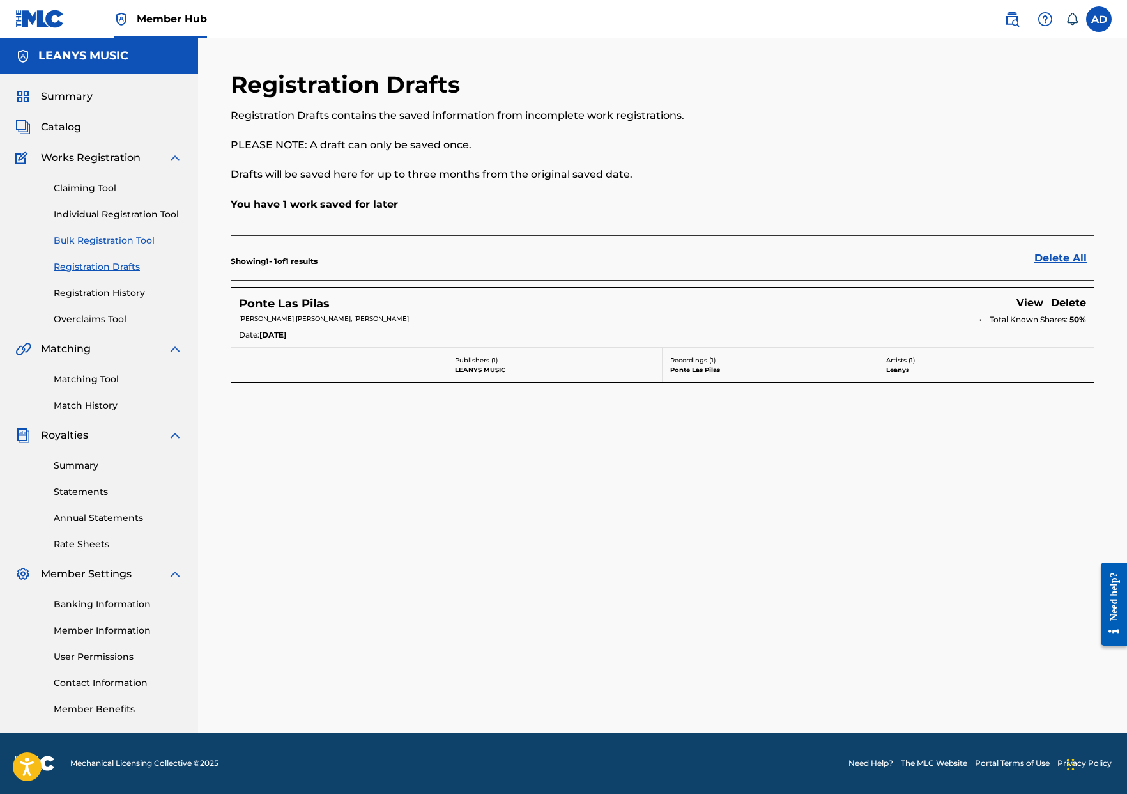
click at [86, 244] on link "Bulk Registration Tool" at bounding box center [118, 240] width 129 height 13
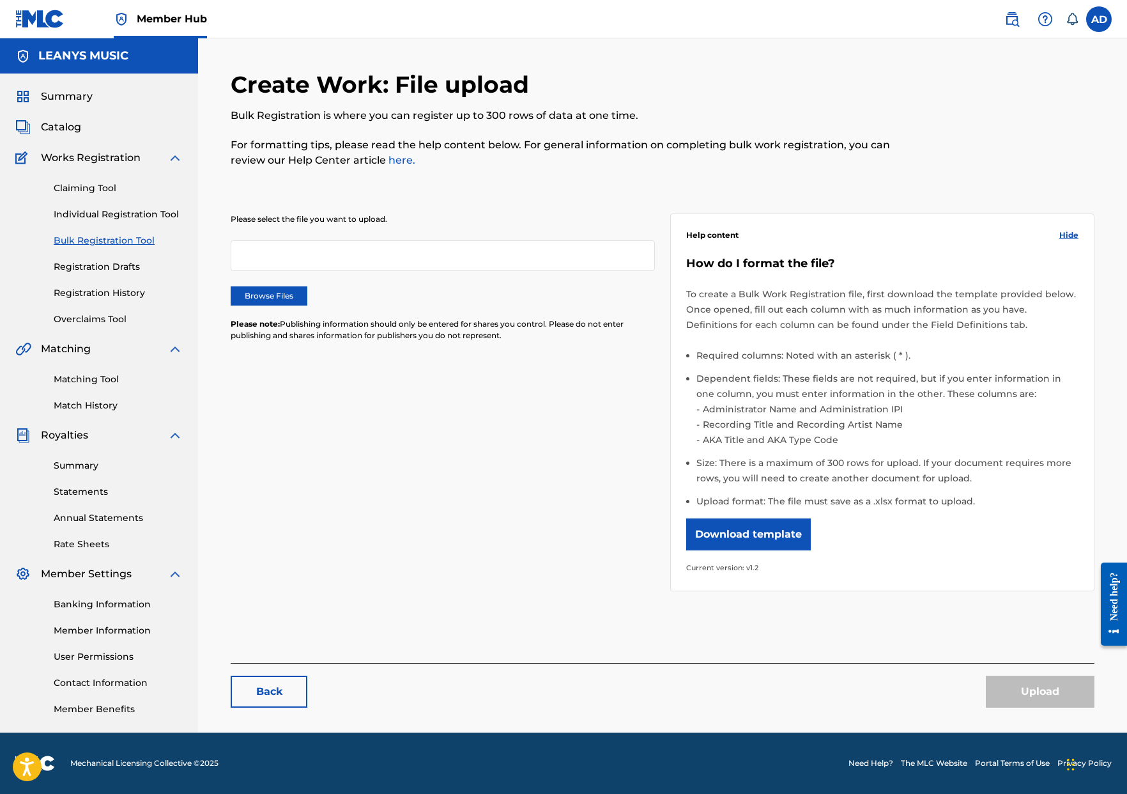
click at [93, 200] on div "Claiming Tool Individual Registration Tool Bulk Registration Tool Registration …" at bounding box center [98, 245] width 167 height 160
click at [97, 190] on link "Claiming Tool" at bounding box center [118, 187] width 129 height 13
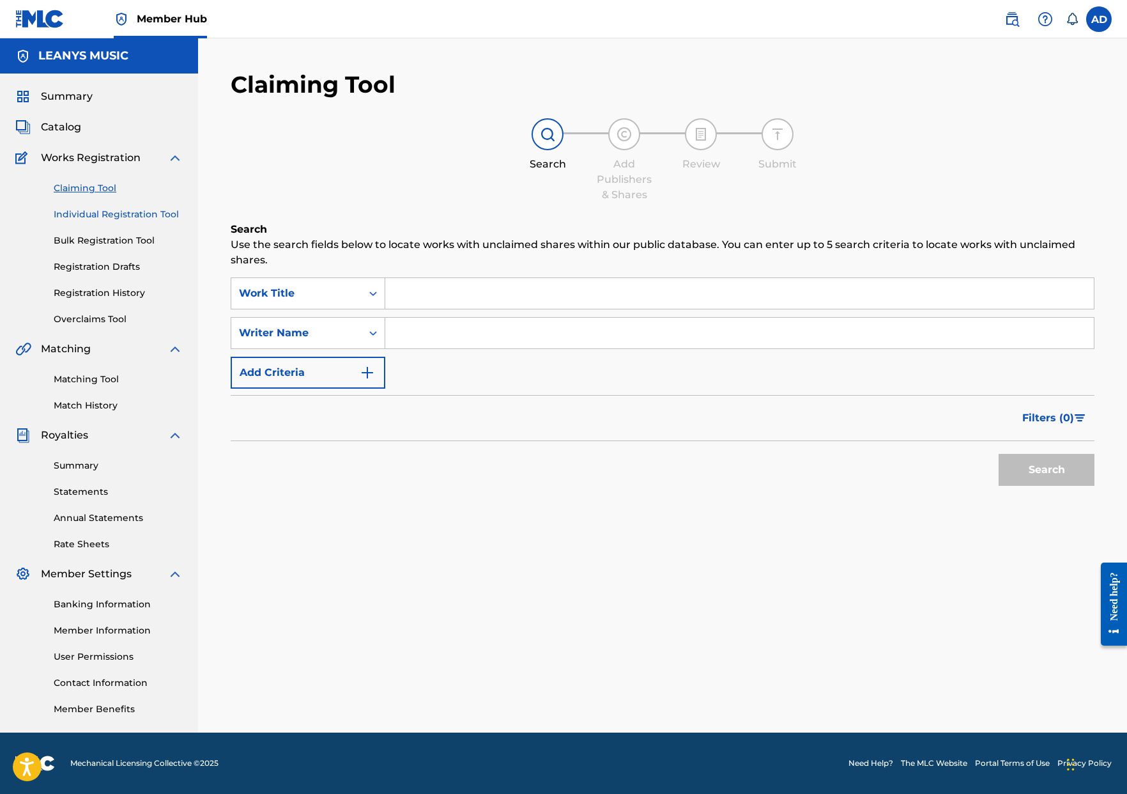
click at [98, 211] on link "Individual Registration Tool" at bounding box center [118, 214] width 129 height 13
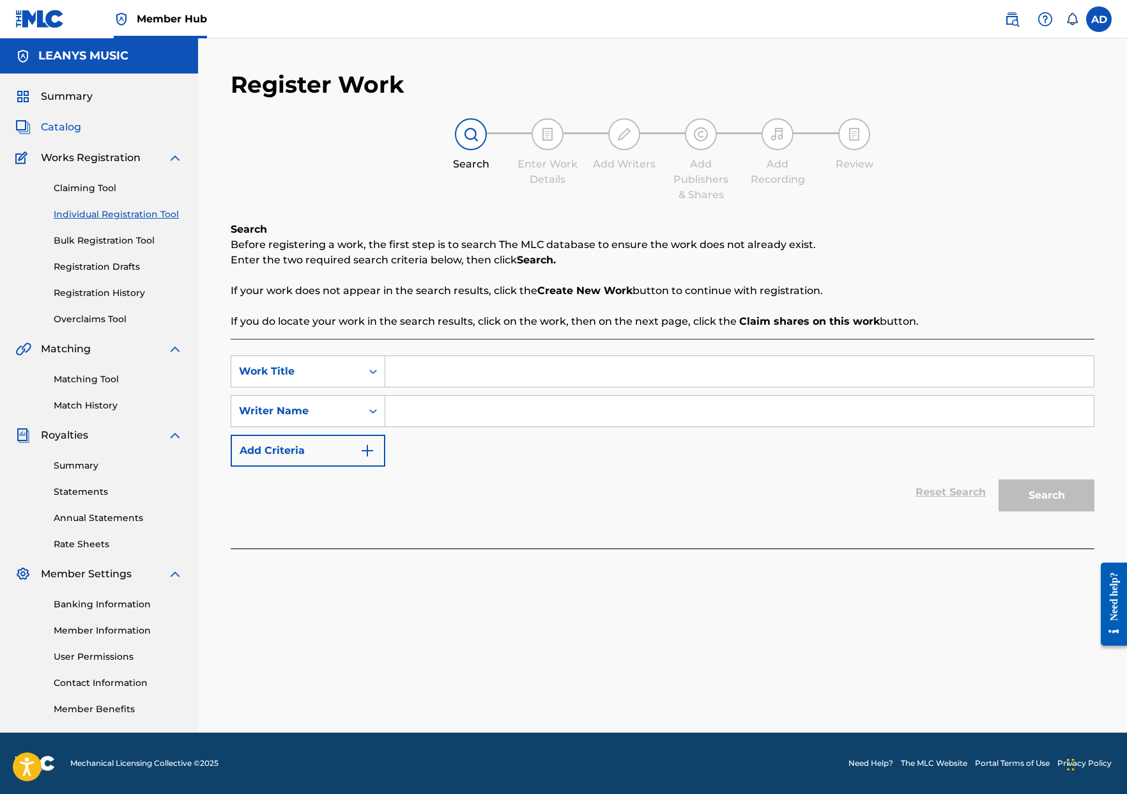
click at [68, 132] on span "Catalog" at bounding box center [61, 126] width 40 height 15
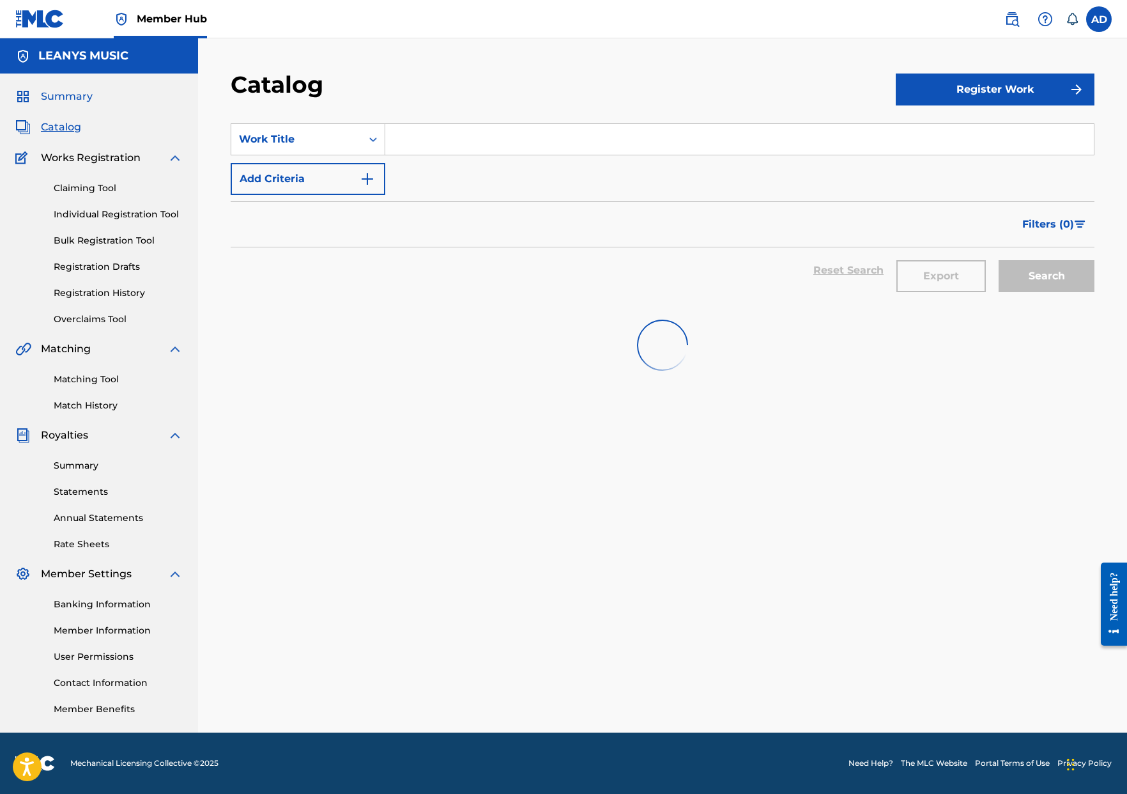
click at [58, 102] on span "Summary" at bounding box center [67, 96] width 52 height 15
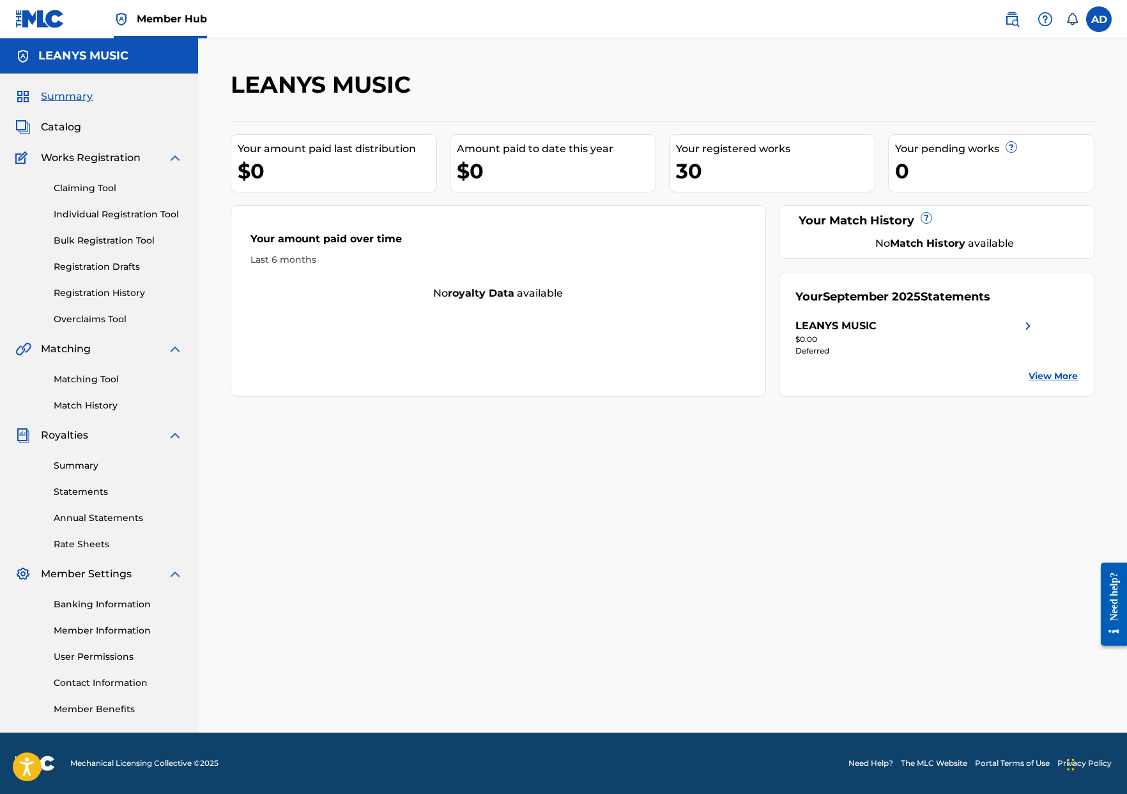
click at [424, 344] on div "Your amount paid over time Last 6 months No royalty data available" at bounding box center [498, 301] width 535 height 192
click at [74, 123] on span "Catalog" at bounding box center [61, 126] width 40 height 15
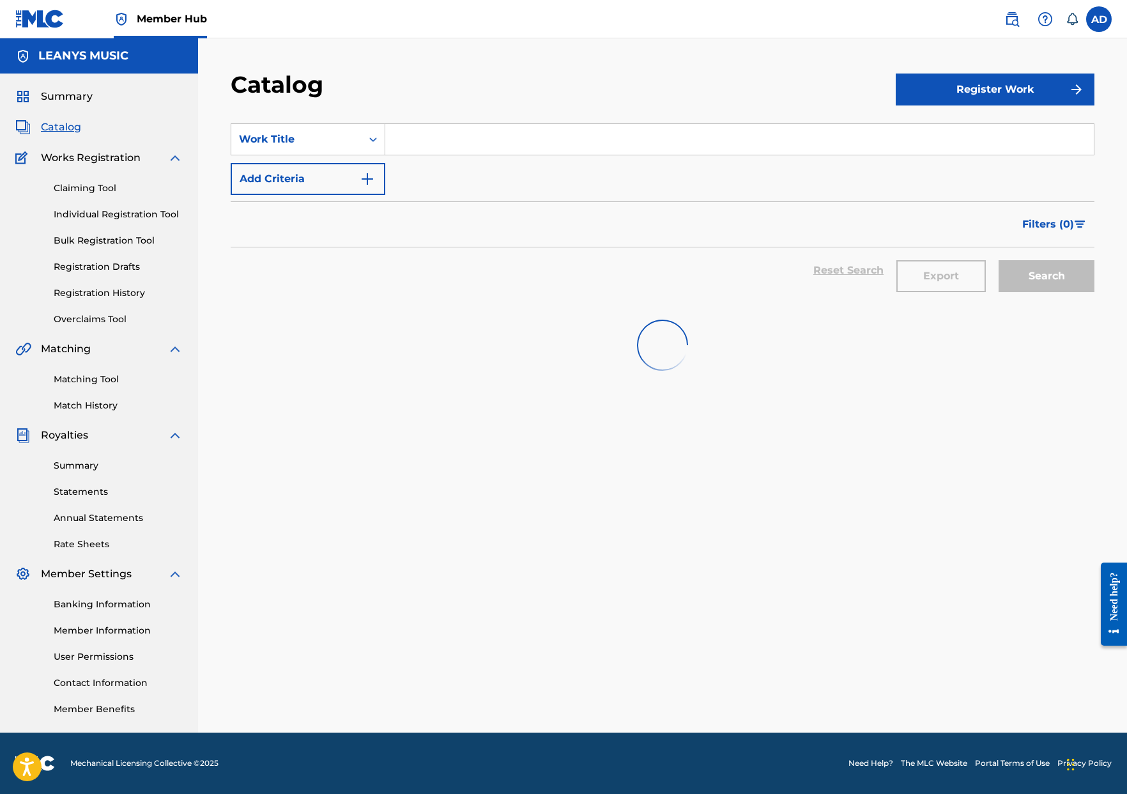
click at [519, 104] on div "Catalog" at bounding box center [563, 89] width 665 height 38
click at [24, 105] on div "Summary Catalog Works Registration Claiming Tool Individual Registration Tool B…" at bounding box center [99, 401] width 198 height 657
click at [33, 103] on link "Summary" at bounding box center [53, 96] width 77 height 15
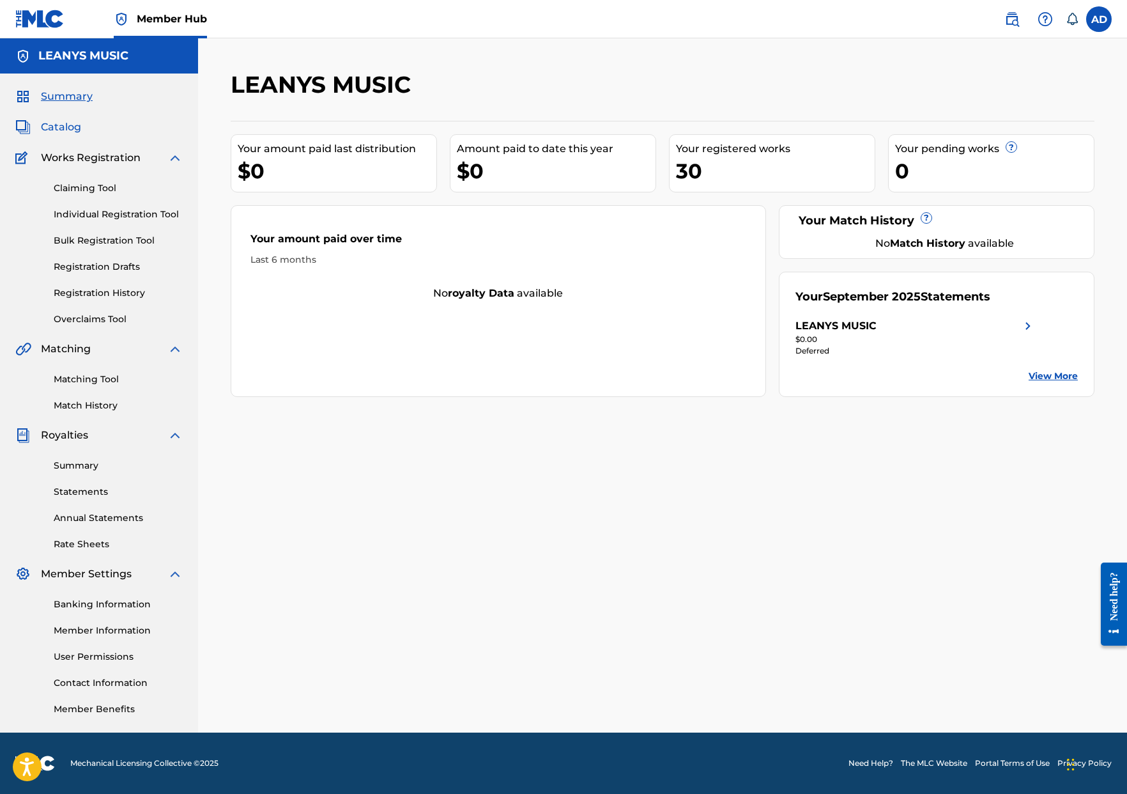
click at [68, 128] on span "Catalog" at bounding box center [61, 126] width 40 height 15
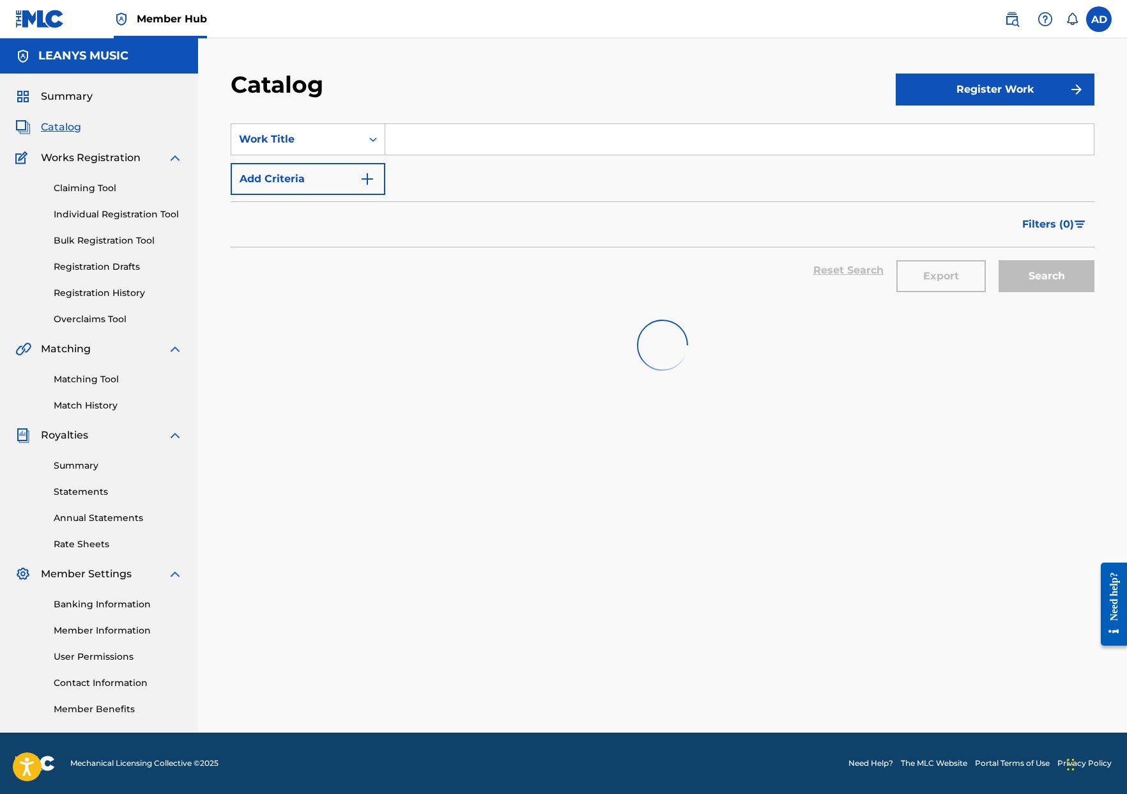
click at [686, 576] on div "SearchWithCriteria5fb2ee62-3154-4995-8547-4bc77b5c611d Work Title Add Criteria …" at bounding box center [663, 439] width 864 height 662
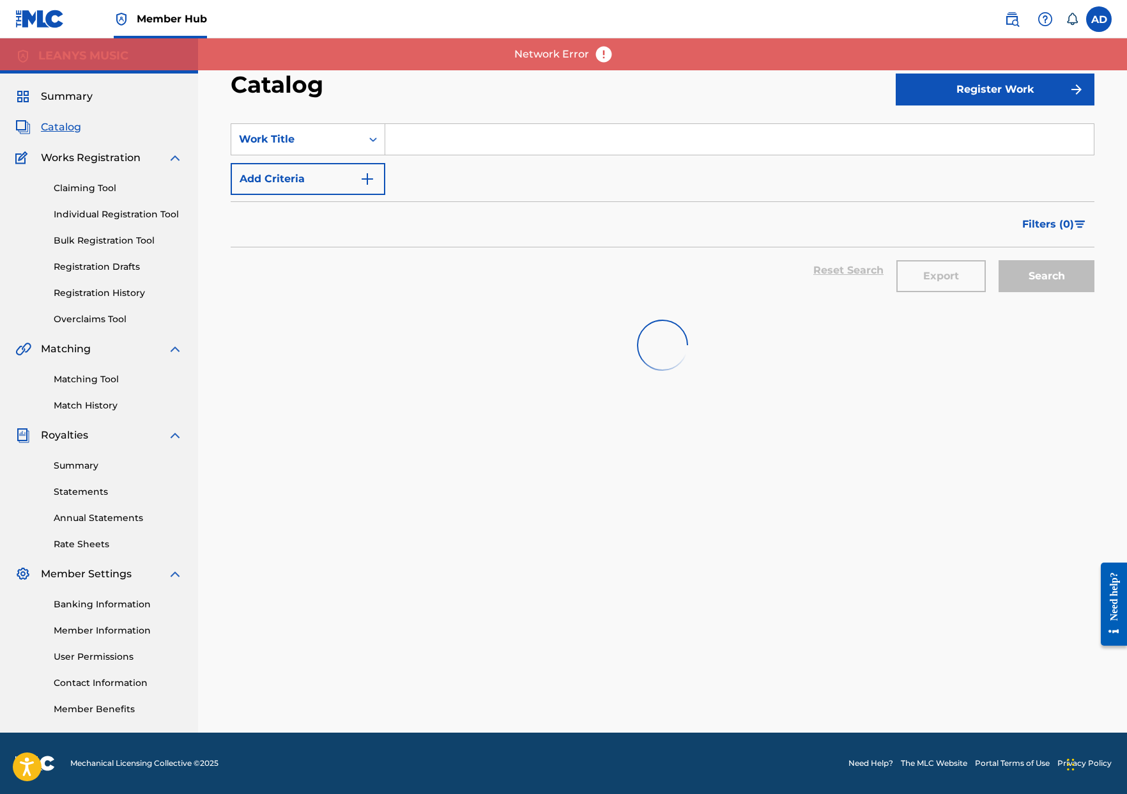
drag, startPoint x: 598, startPoint y: 54, endPoint x: 558, endPoint y: 98, distance: 59.7
click at [598, 54] on img at bounding box center [603, 54] width 19 height 19
click at [404, 388] on div "SearchWithCriteria5fb2ee62-3154-4995-8547-4bc77b5c611d Work Title Add Criteria …" at bounding box center [663, 439] width 864 height 662
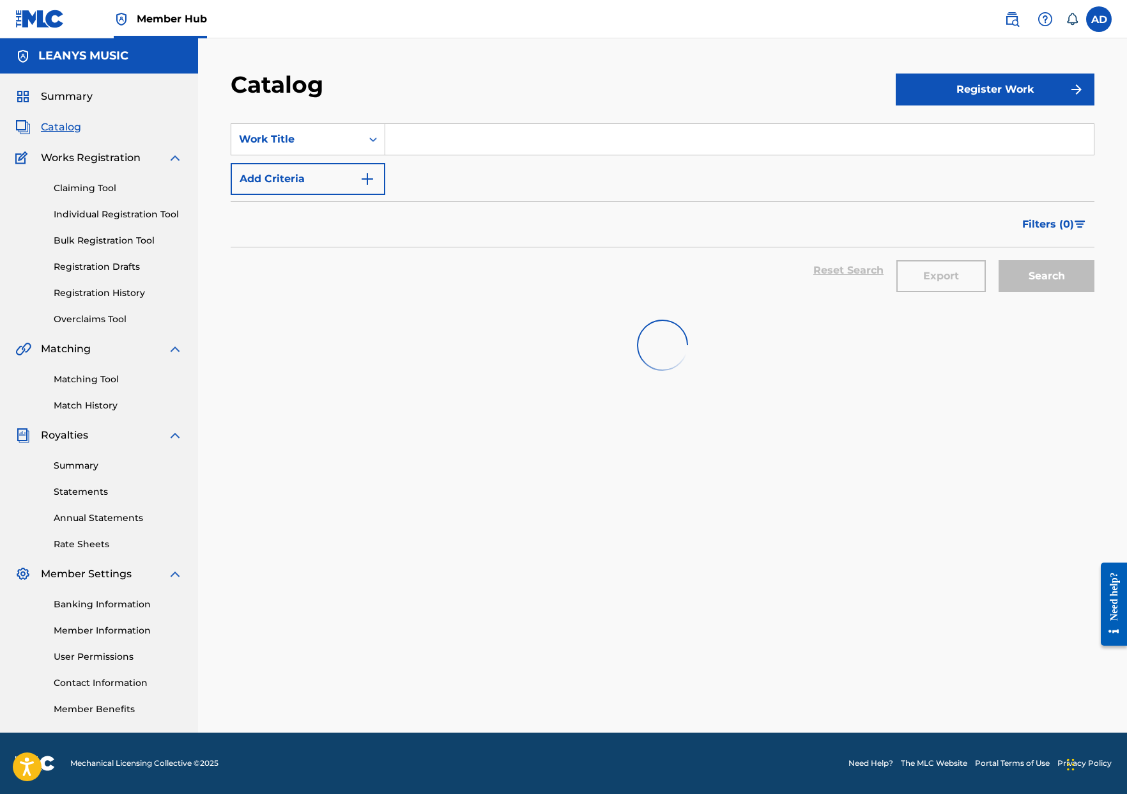
click at [470, 298] on div "Reset Search Export Search" at bounding box center [663, 275] width 864 height 57
click at [127, 220] on link "Individual Registration Tool" at bounding box center [118, 214] width 129 height 13
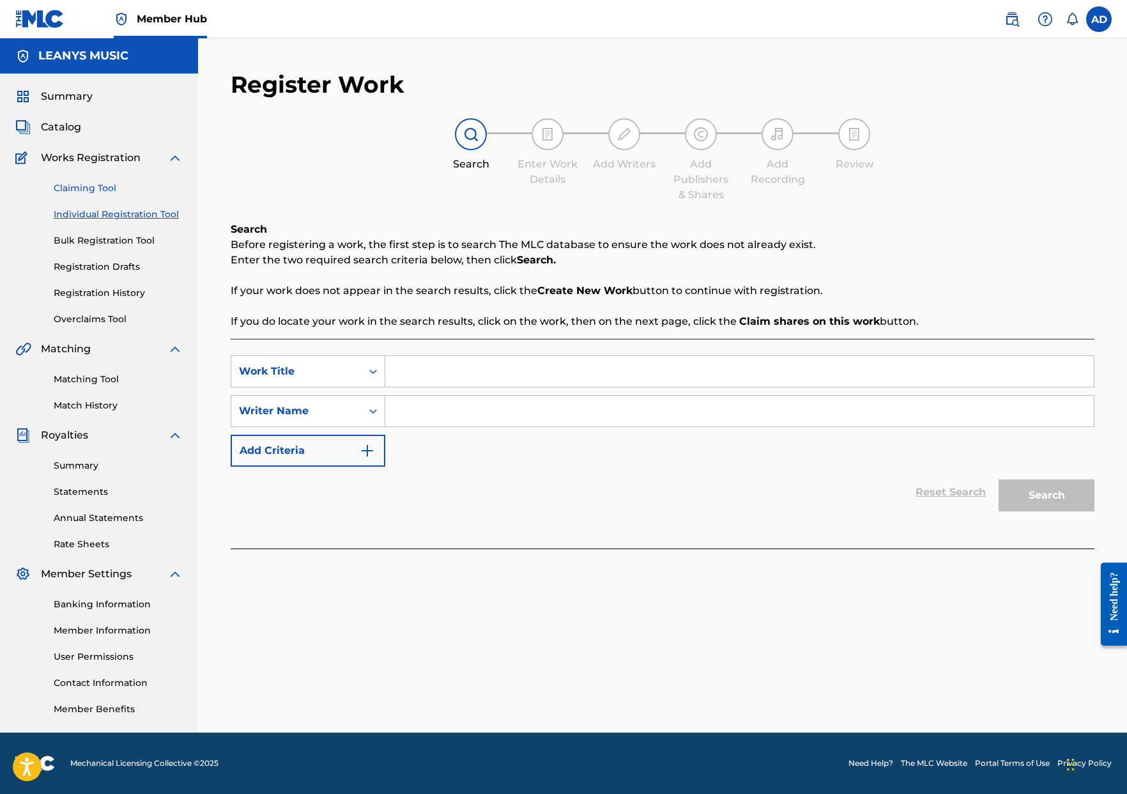
click at [104, 183] on link "Claiming Tool" at bounding box center [118, 187] width 129 height 13
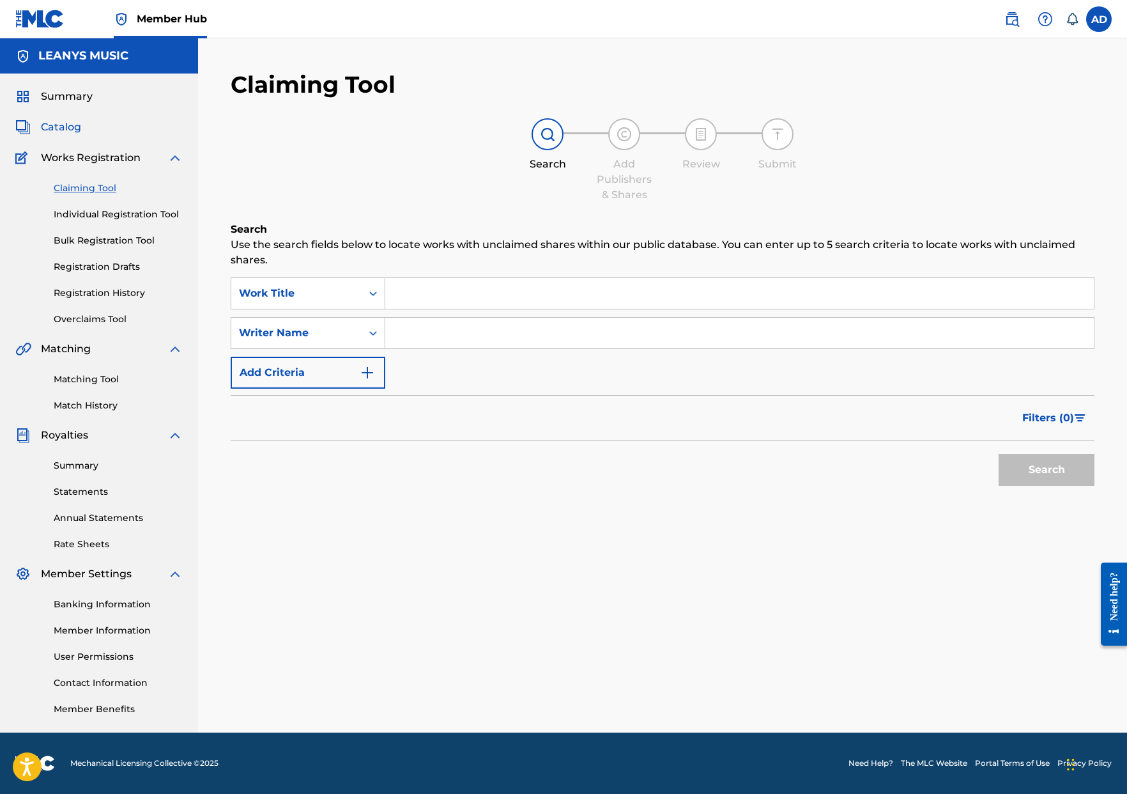
click at [70, 127] on span "Catalog" at bounding box center [61, 126] width 40 height 15
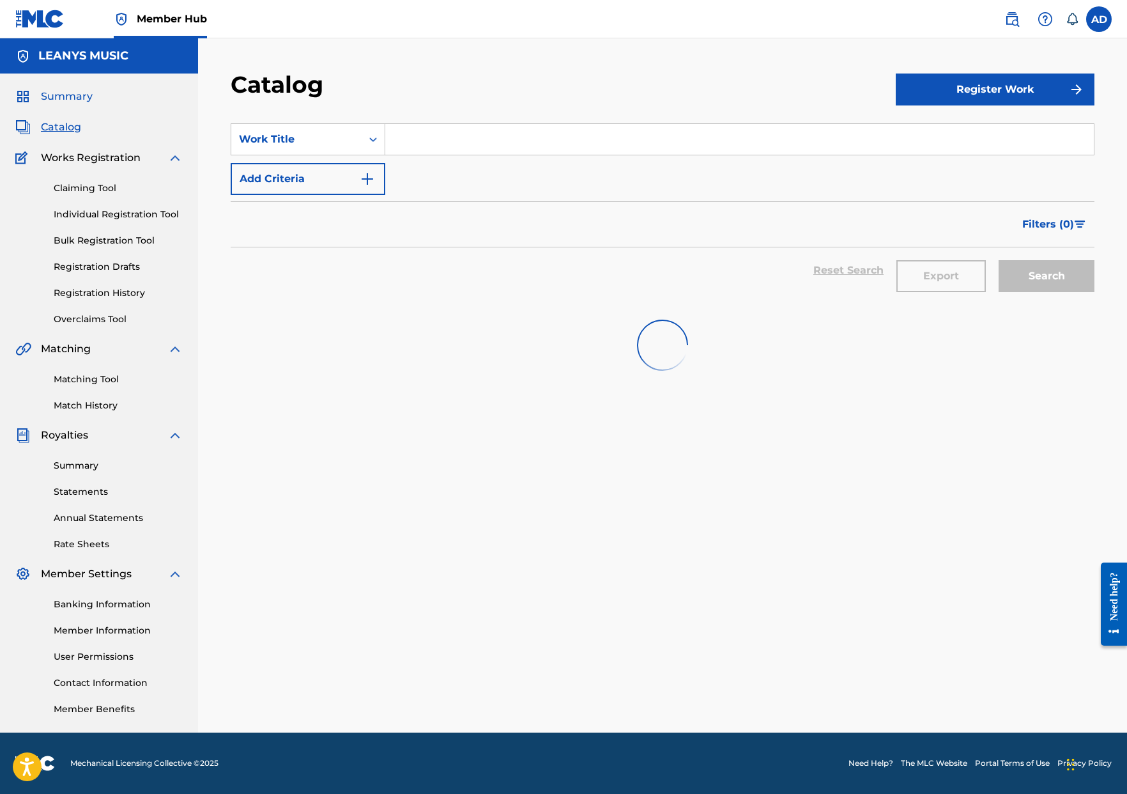
click at [63, 97] on span "Summary" at bounding box center [67, 96] width 52 height 15
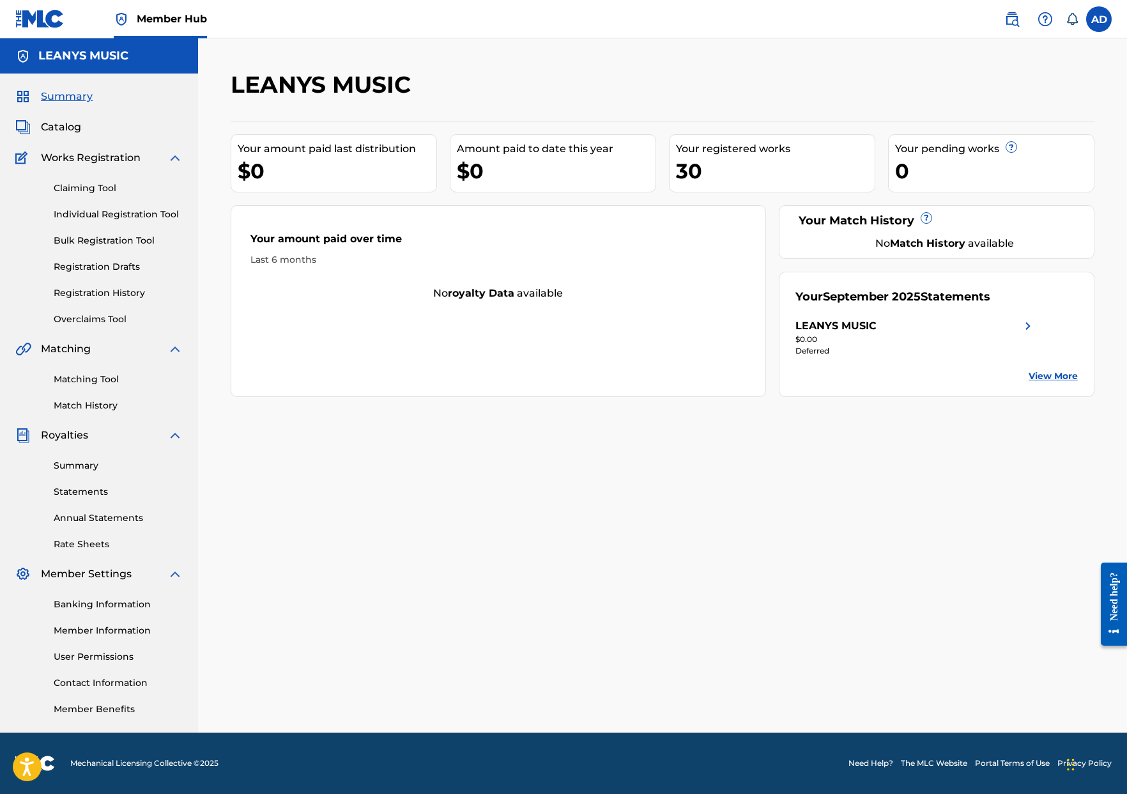
click at [703, 153] on div "Your registered works" at bounding box center [775, 148] width 199 height 15
drag, startPoint x: 972, startPoint y: 191, endPoint x: 979, endPoint y: 190, distance: 7.1
click at [979, 190] on div "Your amount paid last distribution $0 Amount paid to date this year $0 Your reg…" at bounding box center [663, 259] width 864 height 276
click at [1030, 322] on img at bounding box center [1027, 325] width 15 height 15
click at [92, 220] on link "Individual Registration Tool" at bounding box center [118, 214] width 129 height 13
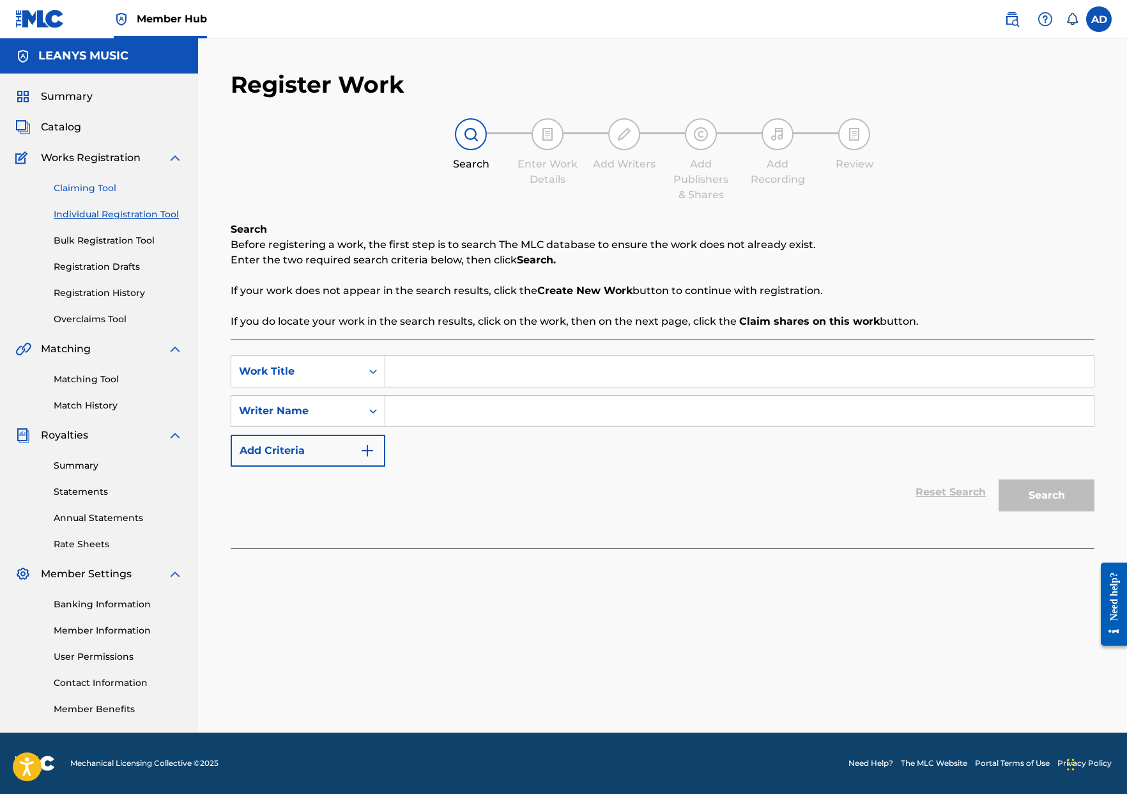
click at [88, 192] on link "Claiming Tool" at bounding box center [118, 187] width 129 height 13
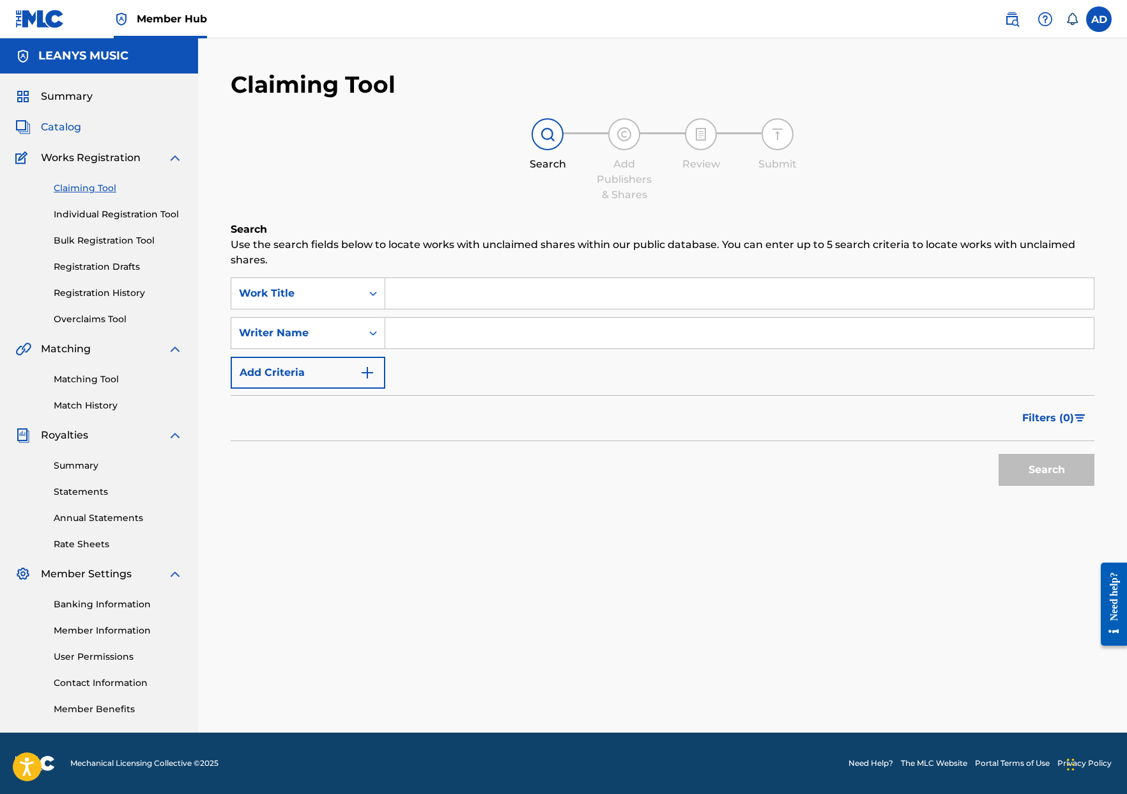
click at [63, 125] on span "Catalog" at bounding box center [61, 126] width 40 height 15
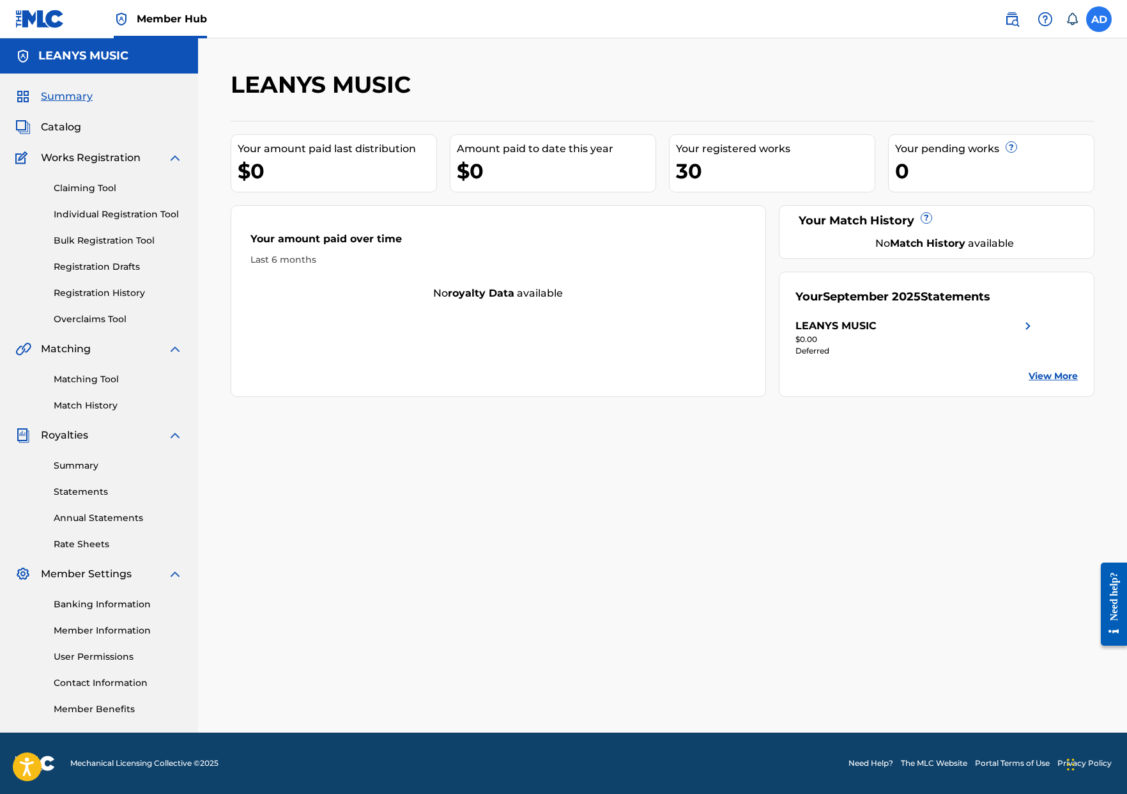
click at [1090, 14] on label at bounding box center [1099, 19] width 26 height 26
click at [1099, 19] on input "AD [PERSON_NAME] [PERSON_NAME][EMAIL_ADDRESS][DOMAIN_NAME] Notification Prefere…" at bounding box center [1099, 19] width 0 height 0
click at [983, 180] on p "Log out" at bounding box center [975, 181] width 30 height 12
click at [1099, 19] on input "AD [PERSON_NAME] [PERSON_NAME][EMAIL_ADDRESS][DOMAIN_NAME] Notification Prefere…" at bounding box center [1099, 19] width 0 height 0
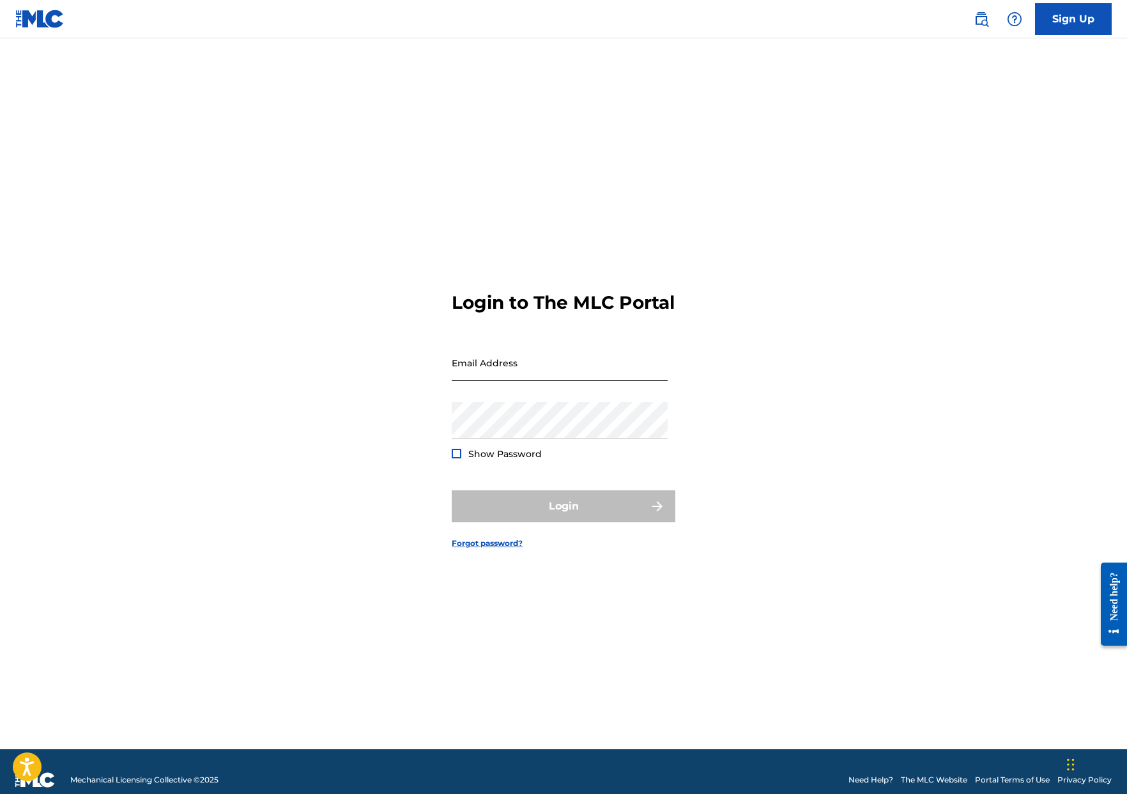
click at [583, 380] on input "Email Address" at bounding box center [560, 362] width 216 height 36
type input "[EMAIL_ADDRESS][DOMAIN_NAME]"
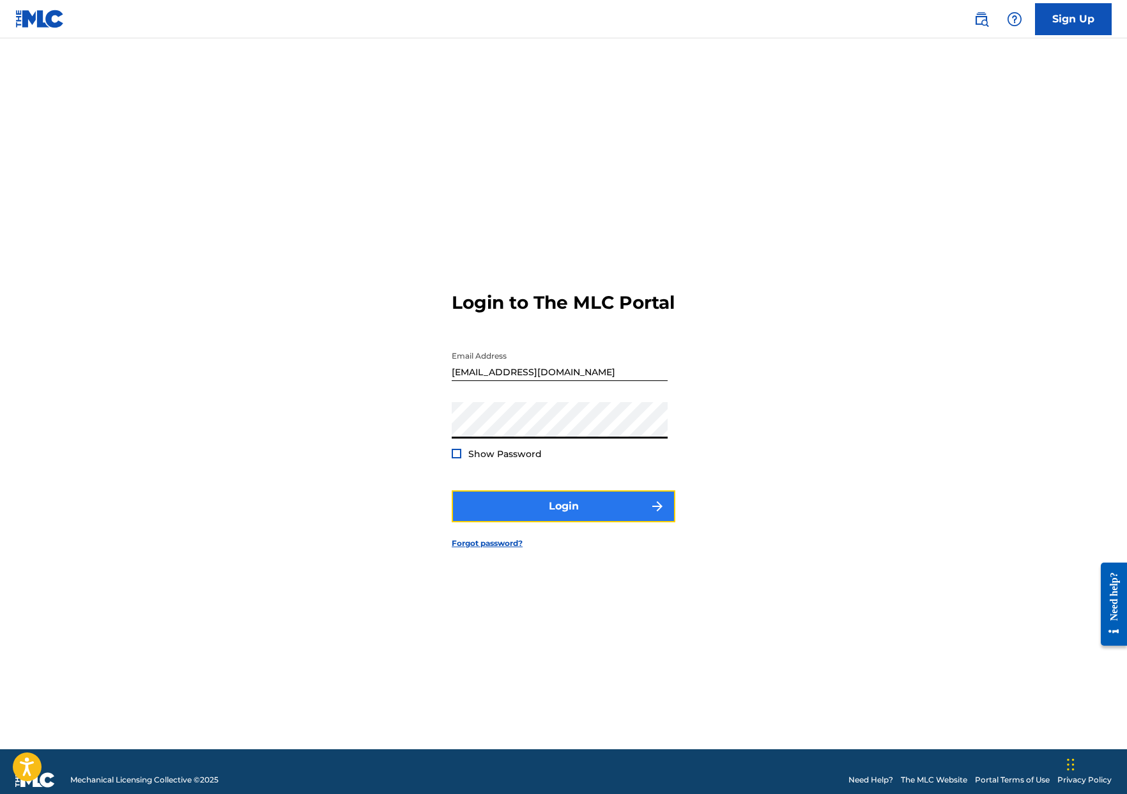
click at [504, 519] on button "Login" at bounding box center [564, 506] width 224 height 32
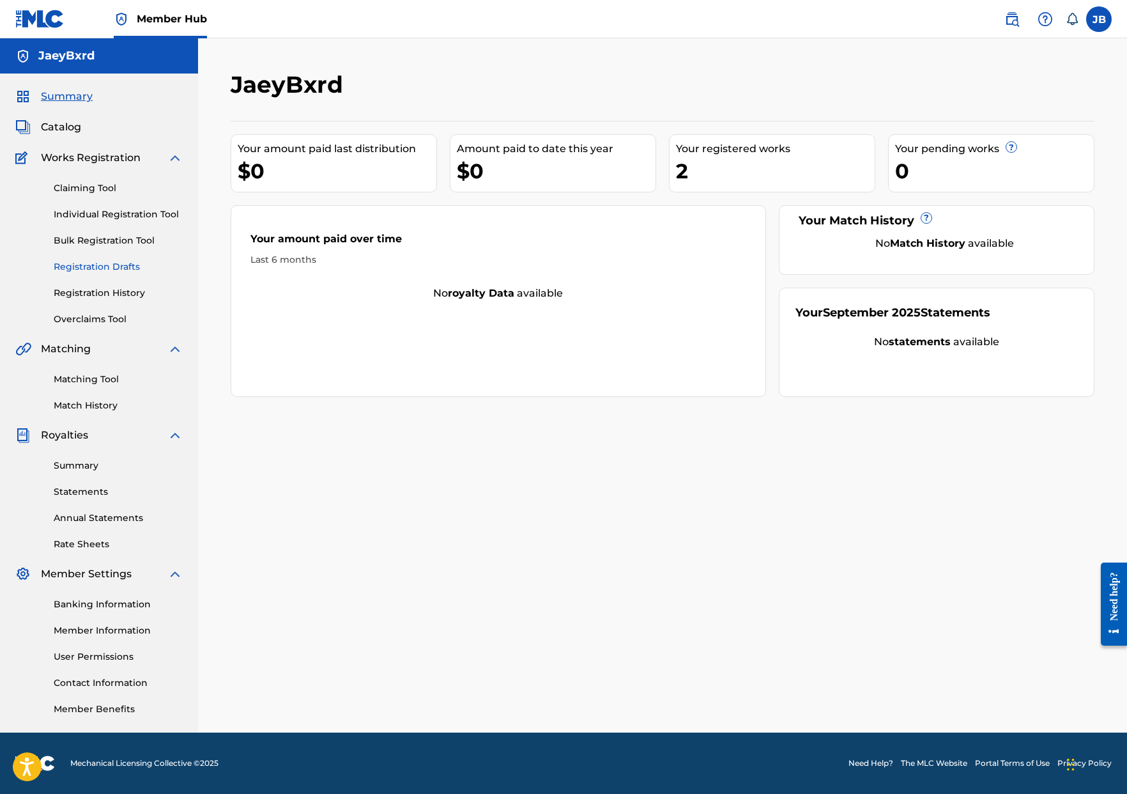
click at [89, 272] on link "Registration Drafts" at bounding box center [118, 266] width 129 height 13
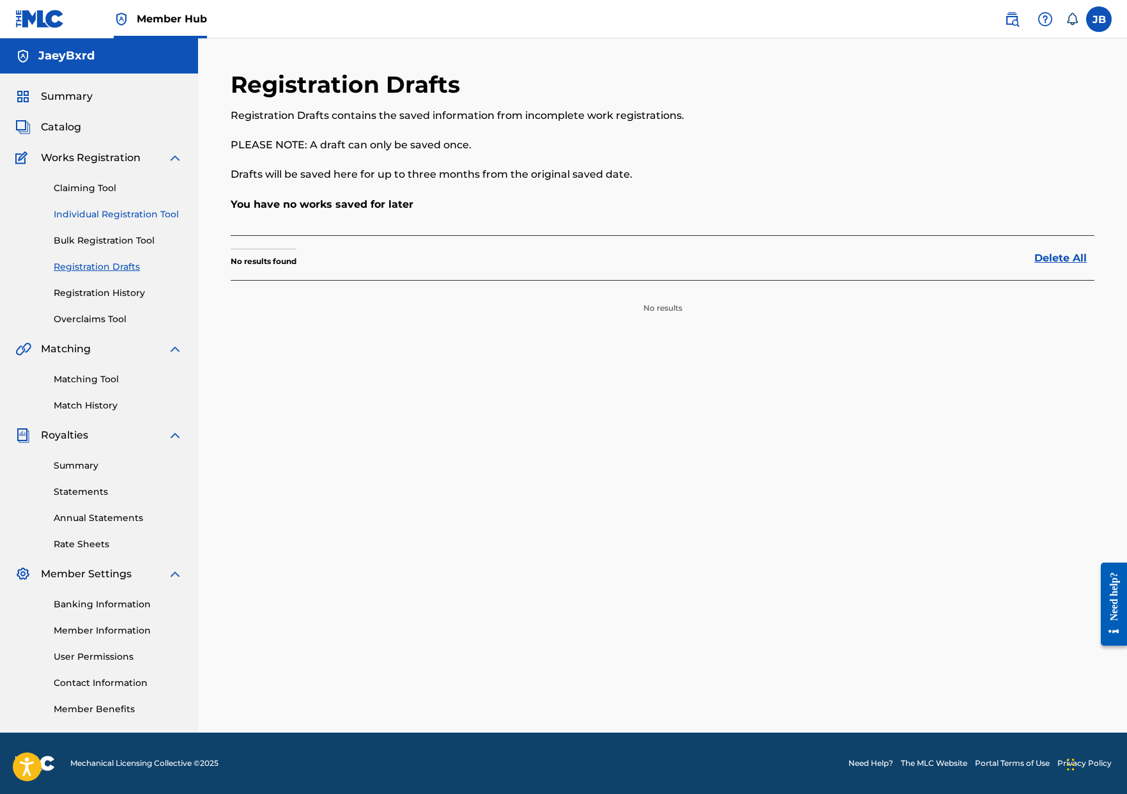
click at [107, 208] on link "Individual Registration Tool" at bounding box center [118, 214] width 129 height 13
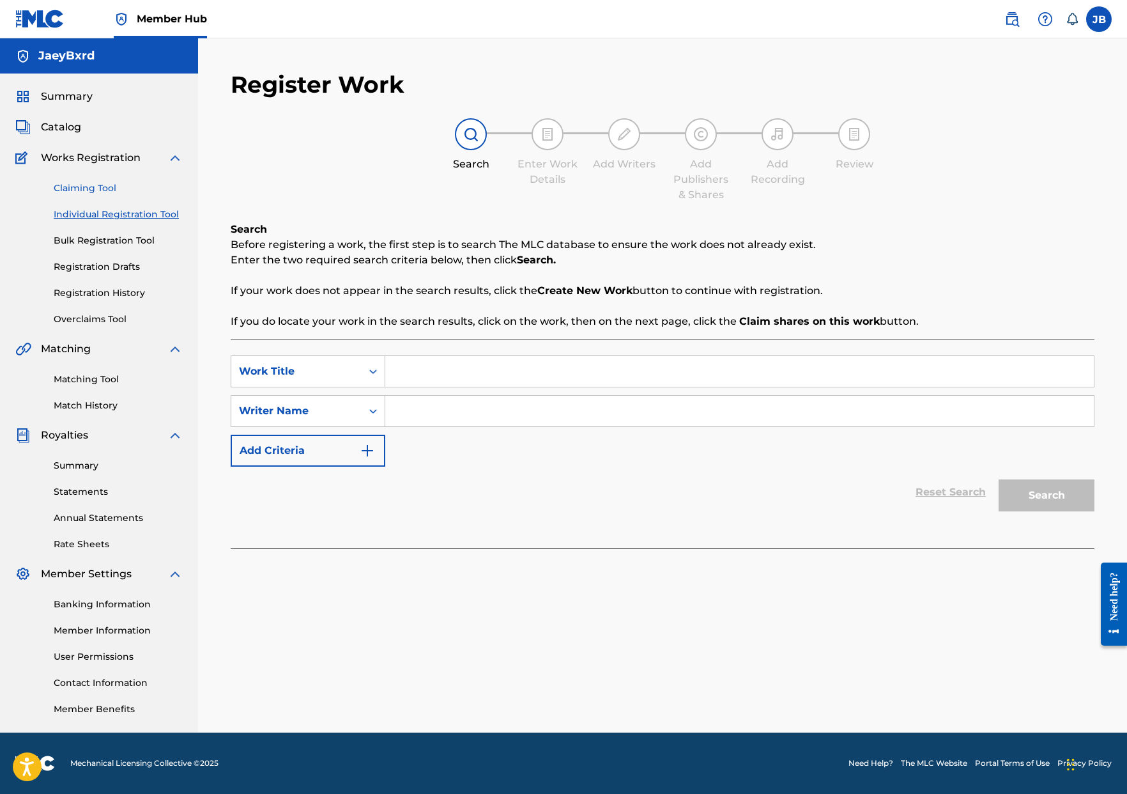
click at [91, 187] on link "Claiming Tool" at bounding box center [118, 187] width 129 height 13
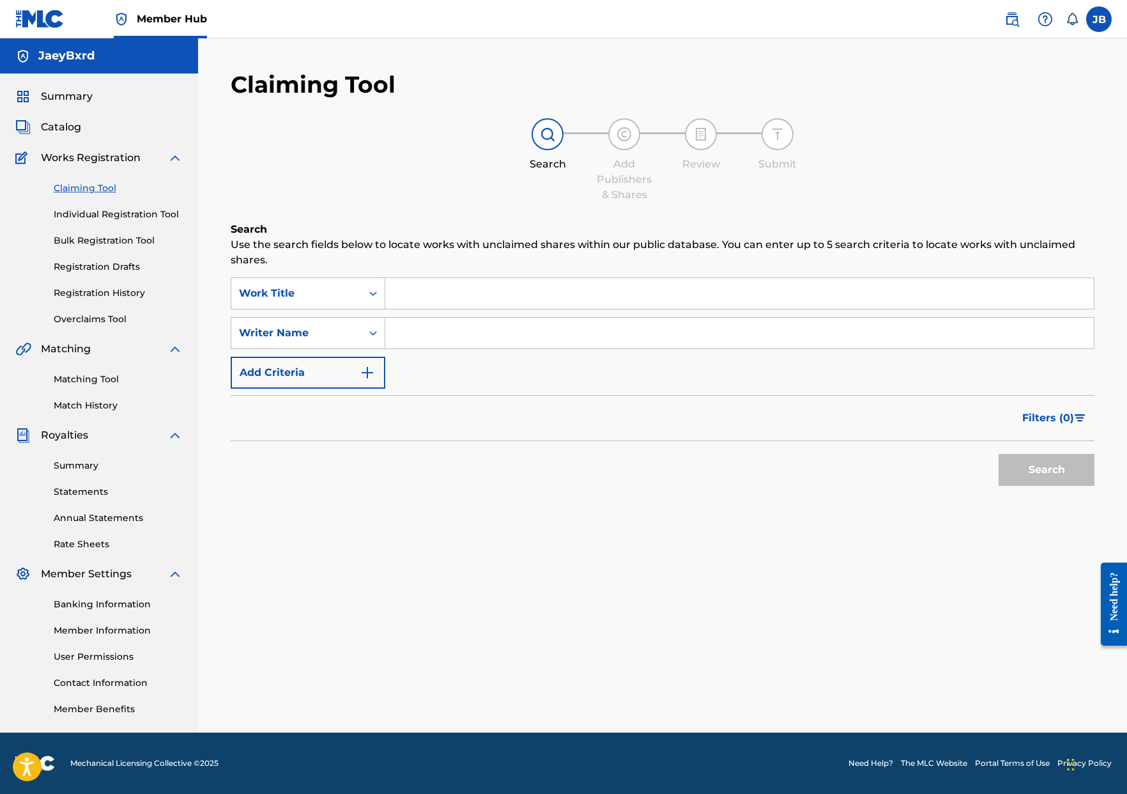
drag, startPoint x: 58, startPoint y: 119, endPoint x: 309, endPoint y: 227, distance: 273.3
click at [58, 119] on div "Summary Catalog Works Registration Claiming Tool Individual Registration Tool B…" at bounding box center [99, 401] width 198 height 657
drag, startPoint x: 93, startPoint y: 132, endPoint x: 79, endPoint y: 128, distance: 14.0
click at [92, 132] on div "Catalog" at bounding box center [98, 126] width 167 height 15
click at [79, 128] on span "Catalog" at bounding box center [61, 126] width 40 height 15
